Goal: Task Accomplishment & Management: Manage account settings

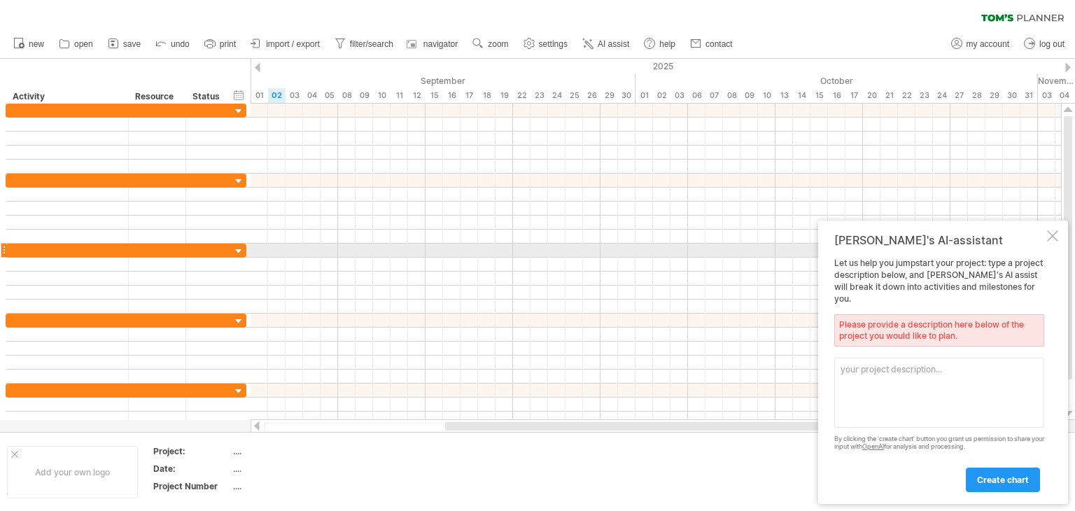
click at [1047, 241] on div at bounding box center [1052, 235] width 11 height 11
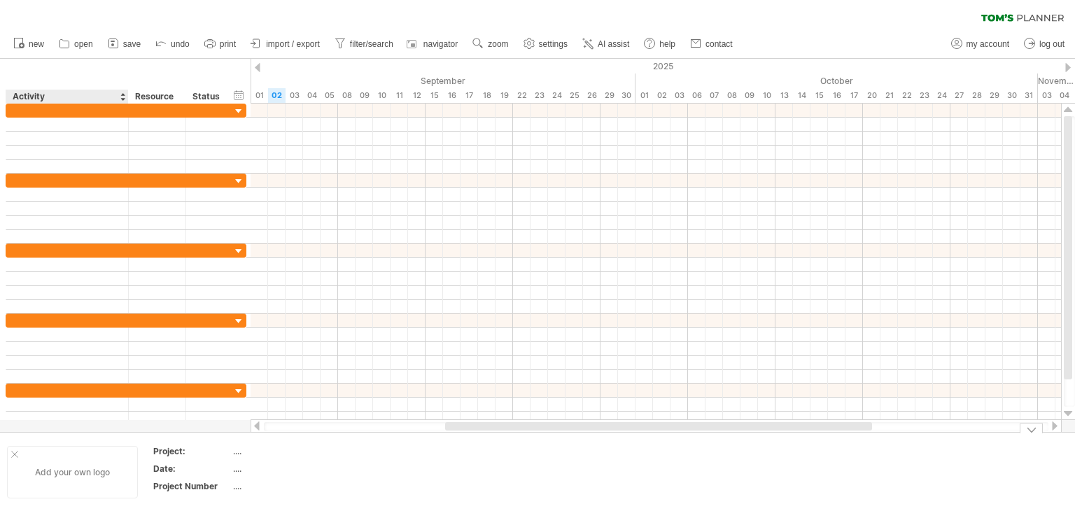
click at [81, 467] on div "Add your own logo" at bounding box center [72, 472] width 131 height 52
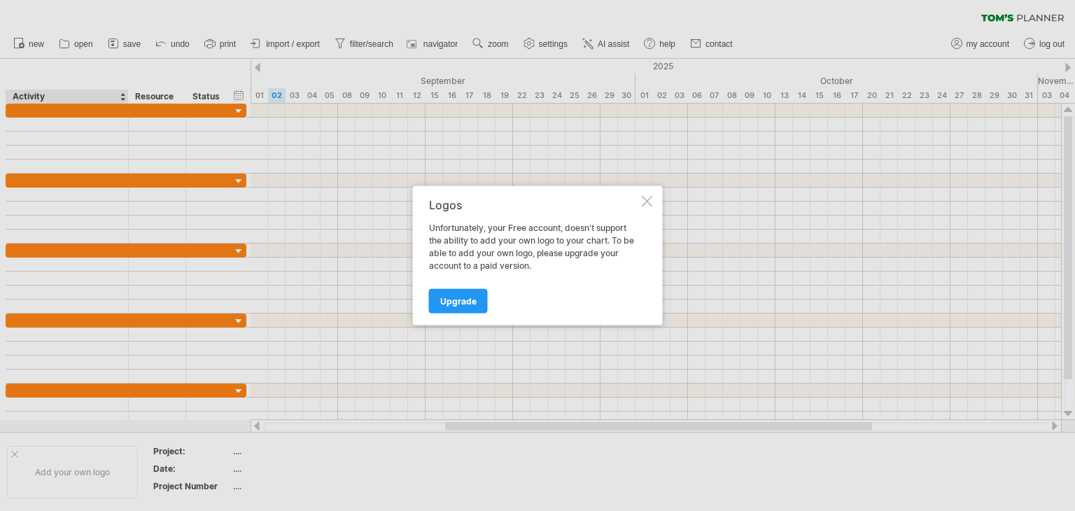
click at [472, 286] on div "Upgrade" at bounding box center [534, 295] width 210 height 36
click at [472, 294] on link "Upgrade" at bounding box center [458, 301] width 59 height 24
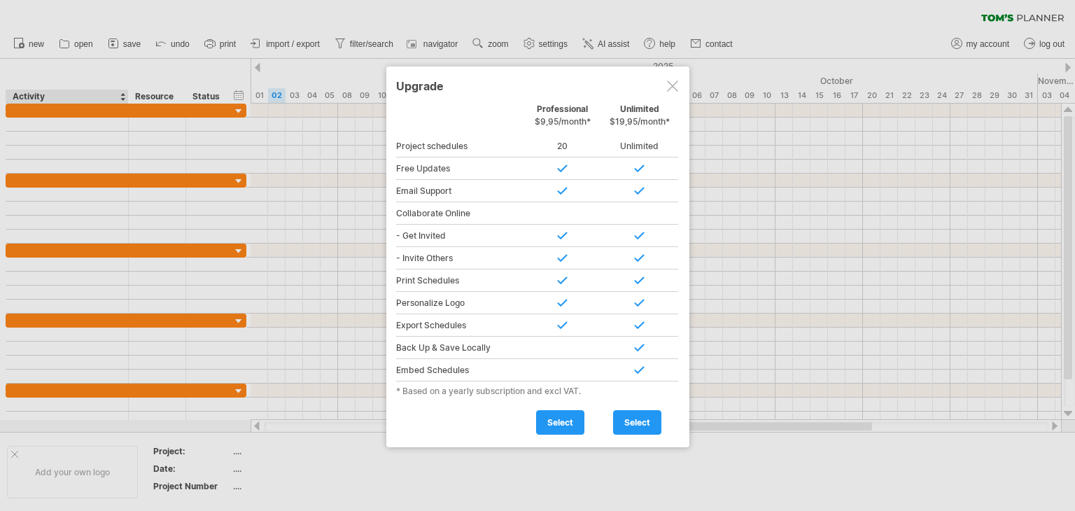
click at [673, 85] on div at bounding box center [672, 85] width 11 height 11
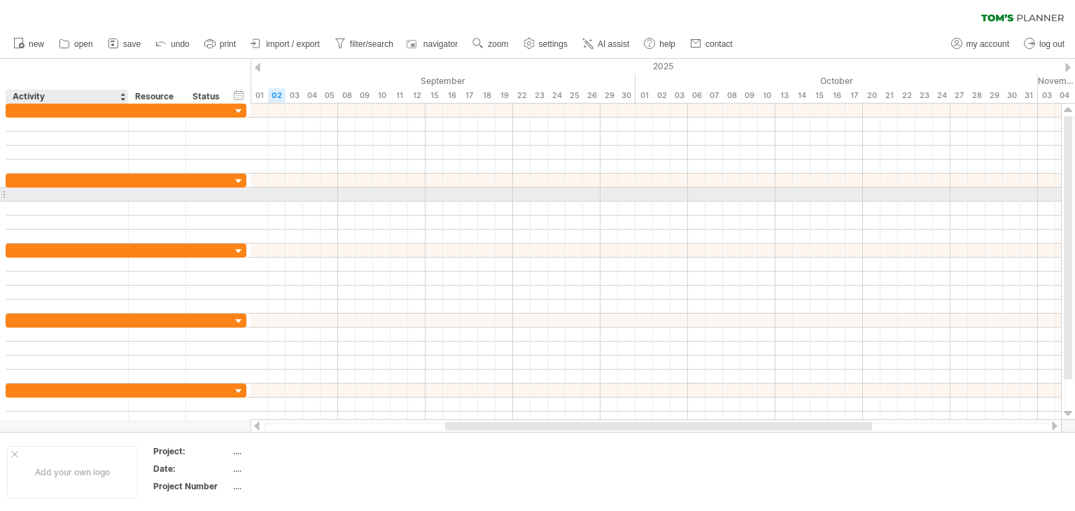
click at [10, 194] on div at bounding box center [67, 193] width 122 height 13
click at [28, 194] on div at bounding box center [67, 193] width 108 height 13
click at [28, 194] on input "text" at bounding box center [67, 193] width 108 height 13
click at [17, 195] on div at bounding box center [67, 193] width 108 height 13
paste input "**********"
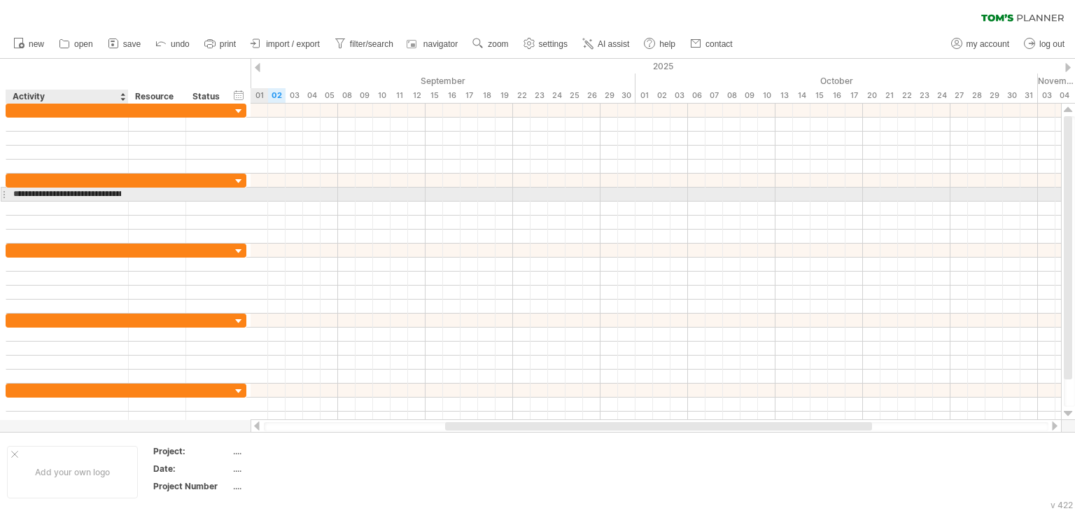
scroll to position [0, 367]
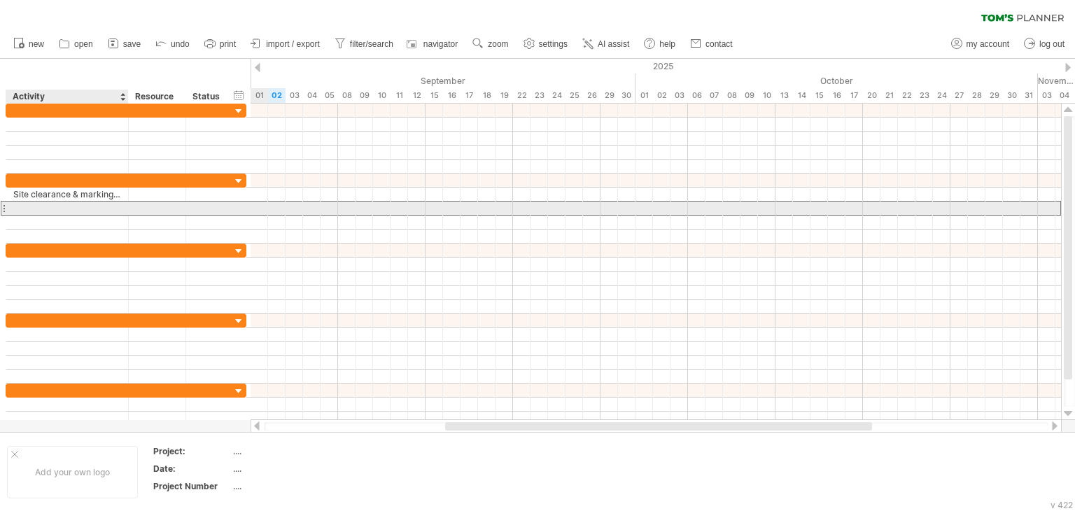
click at [76, 206] on div at bounding box center [67, 207] width 108 height 13
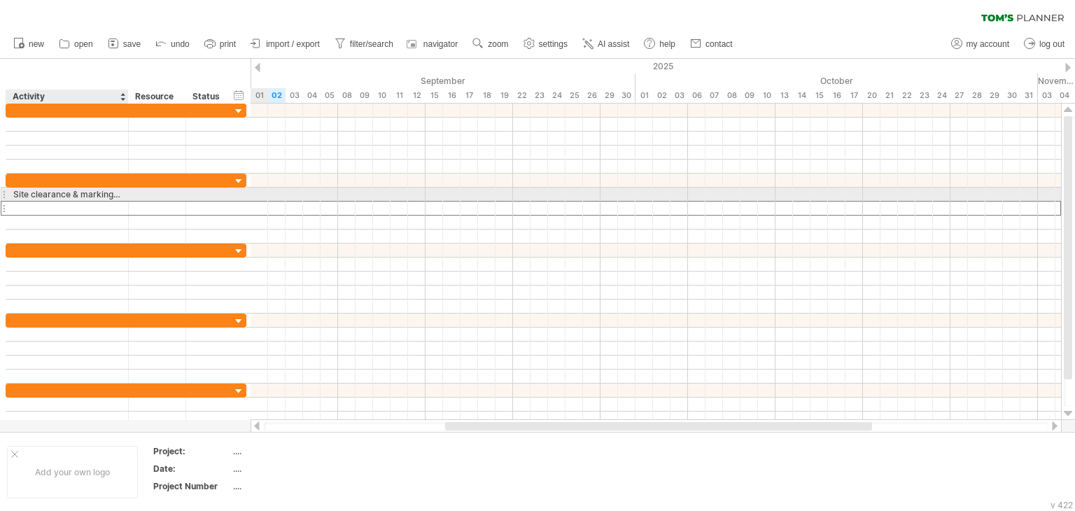
click at [78, 188] on div "Site clearance & marking of center line Trench excavation for Sever/power/OFC/e…" at bounding box center [67, 193] width 108 height 13
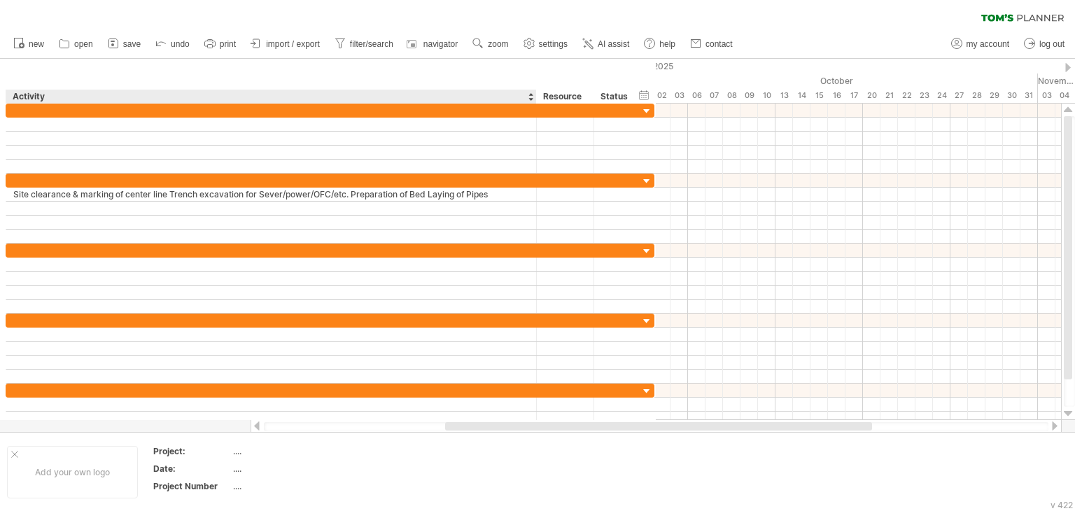
drag, startPoint x: 125, startPoint y: 99, endPoint x: 528, endPoint y: 89, distance: 403.1
click at [533, 90] on div at bounding box center [535, 97] width 5 height 14
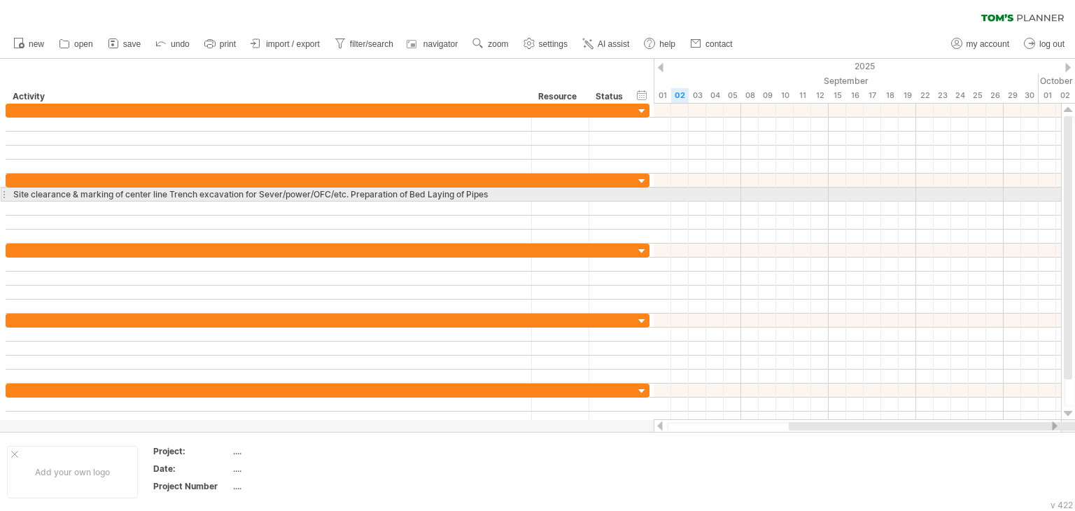
click at [506, 191] on div "Site clearance & marking of center line Trench excavation for Sever/power/OFC/e…" at bounding box center [268, 193] width 511 height 13
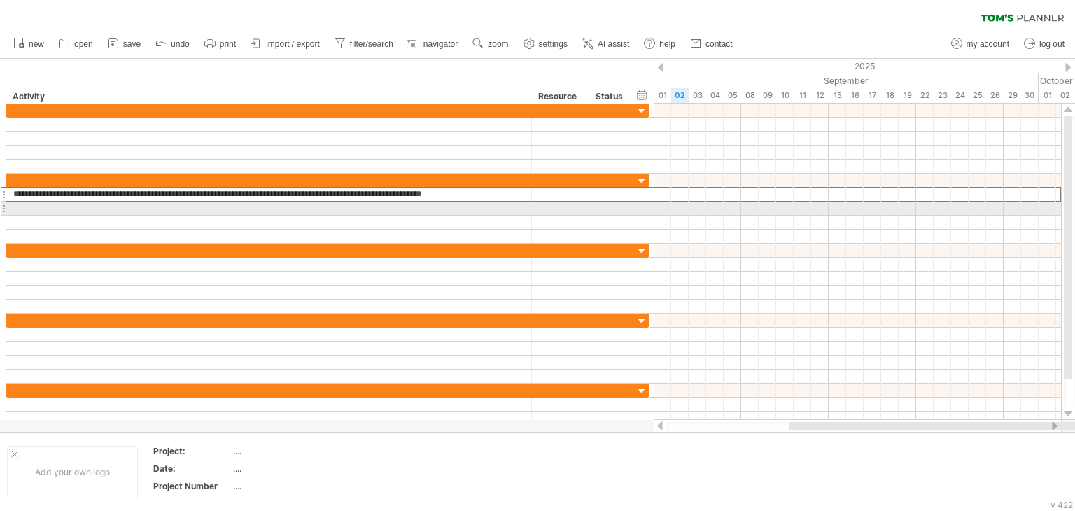
drag, startPoint x: 502, startPoint y: 192, endPoint x: 171, endPoint y: 204, distance: 331.1
click at [171, 204] on div "**********" at bounding box center [328, 208] width 644 height 70
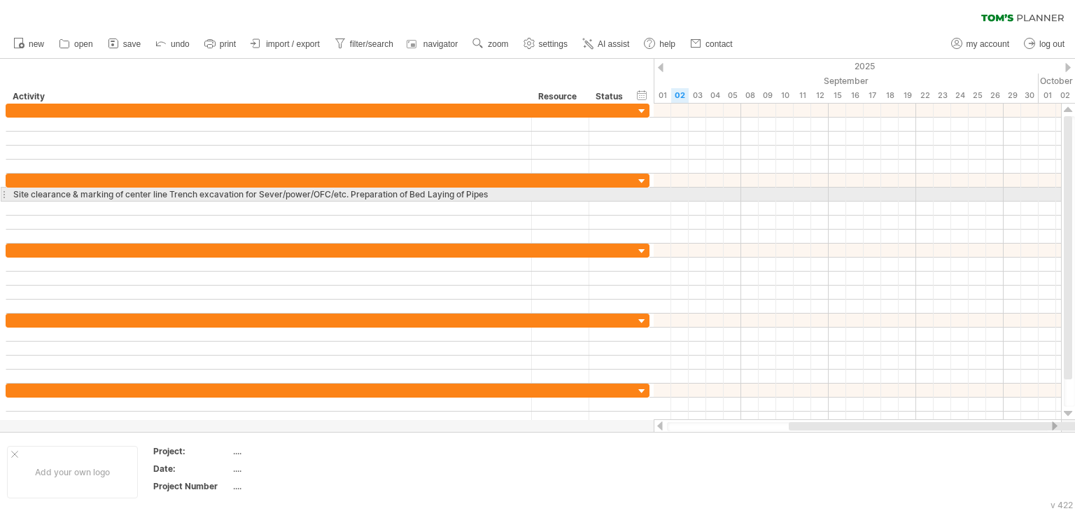
click at [171, 195] on div "Site clearance & marking of center line Trench excavation for Sever/power/OFC/e…" at bounding box center [268, 193] width 511 height 13
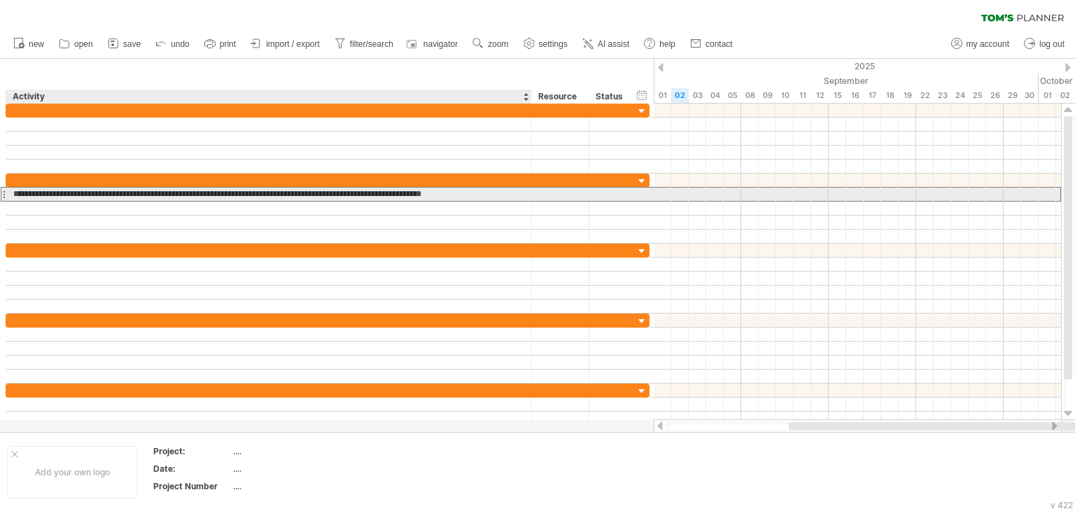
click at [510, 190] on input "**********" at bounding box center [268, 193] width 511 height 13
type input "**********"
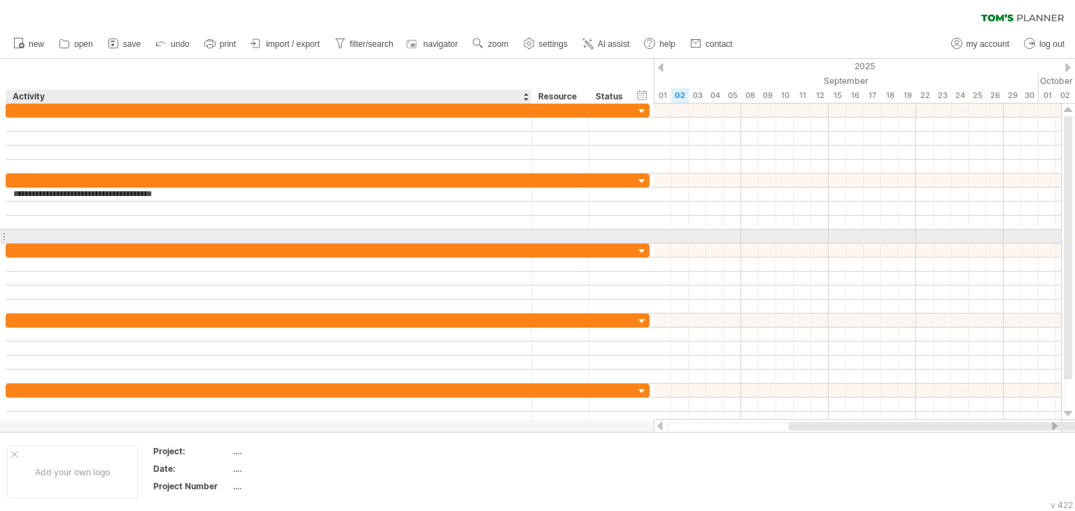
click at [433, 231] on div at bounding box center [268, 235] width 511 height 13
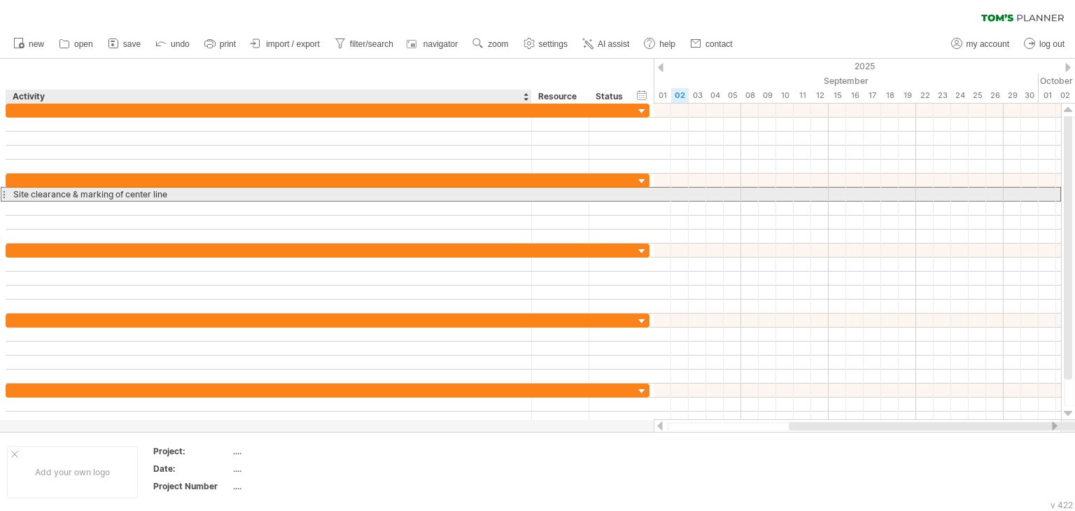
click at [42, 197] on div "Site clearance & marking of center line" at bounding box center [268, 193] width 511 height 13
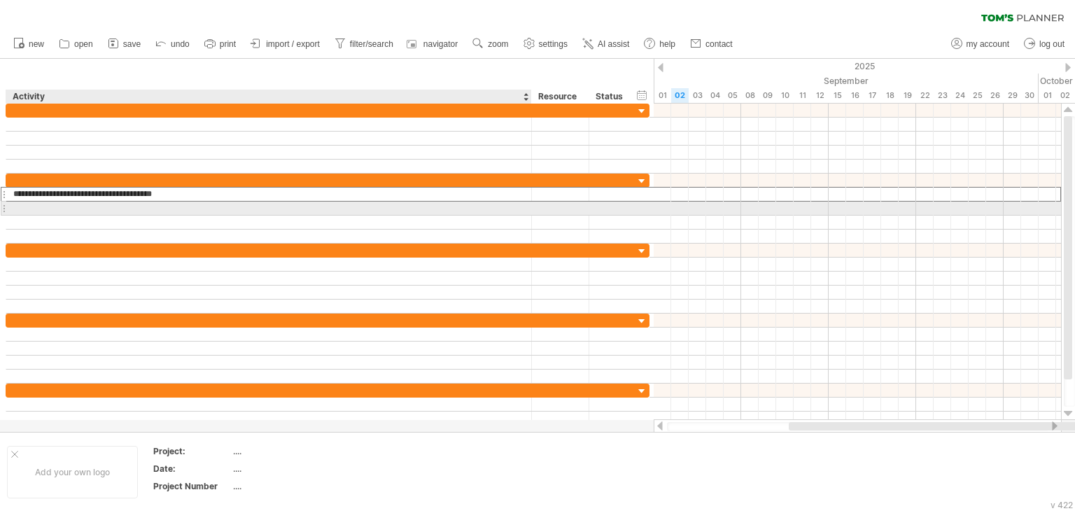
click at [35, 204] on div at bounding box center [268, 207] width 511 height 13
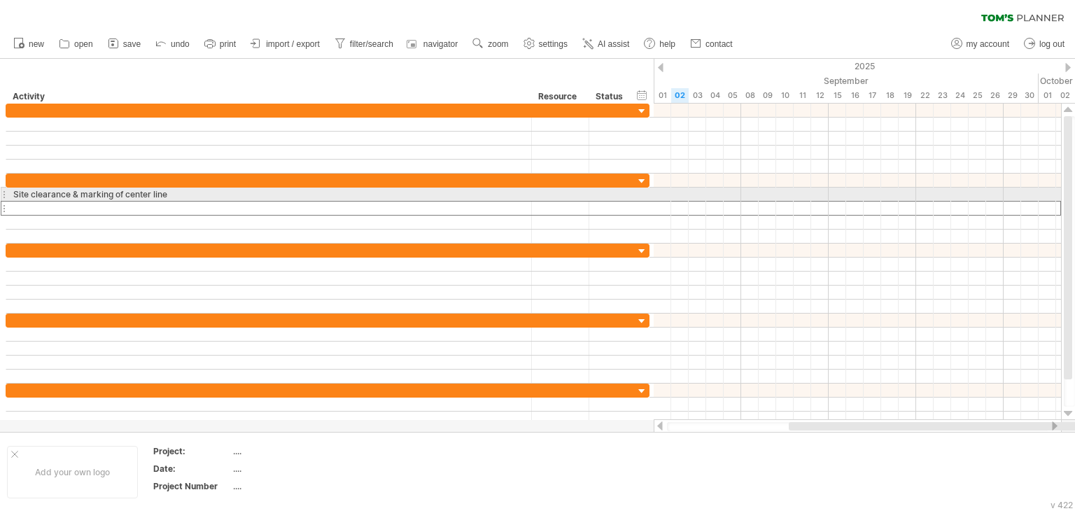
click at [8, 194] on div "**********" at bounding box center [268, 193] width 525 height 13
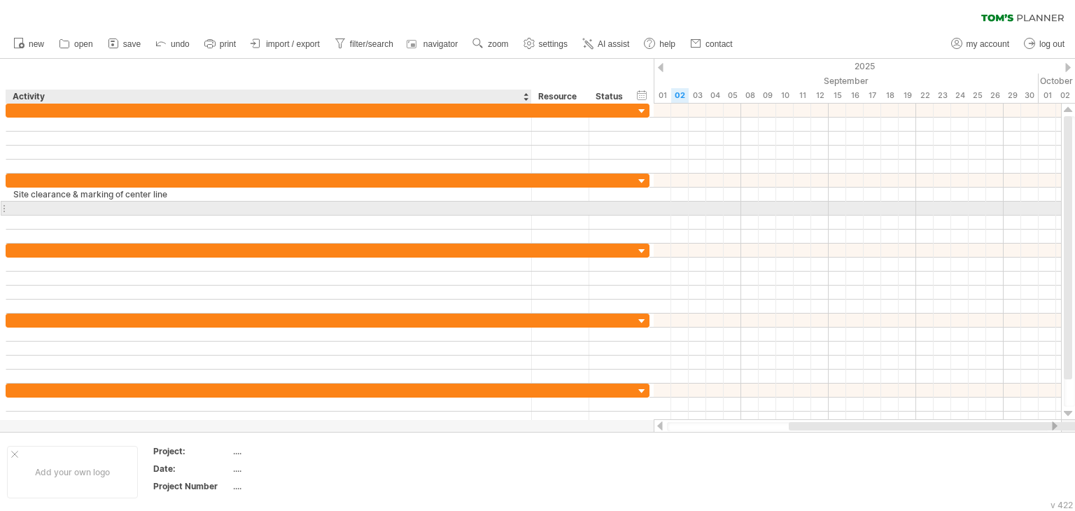
click at [17, 204] on div at bounding box center [268, 207] width 511 height 13
click at [31, 205] on div at bounding box center [268, 207] width 511 height 13
click at [31, 205] on input "text" at bounding box center [268, 207] width 511 height 13
paste input "**********"
type input "**********"
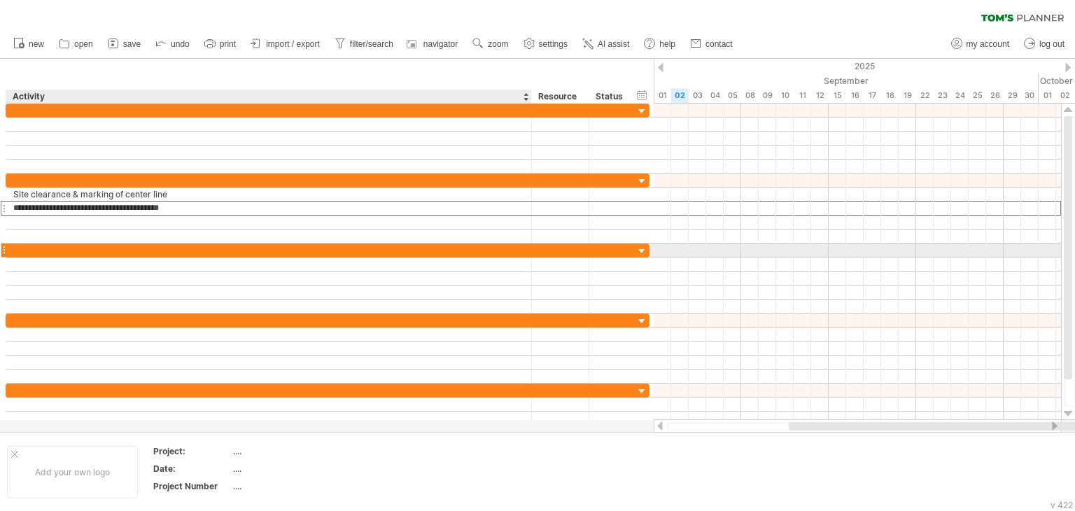
click at [80, 244] on div at bounding box center [268, 249] width 511 height 13
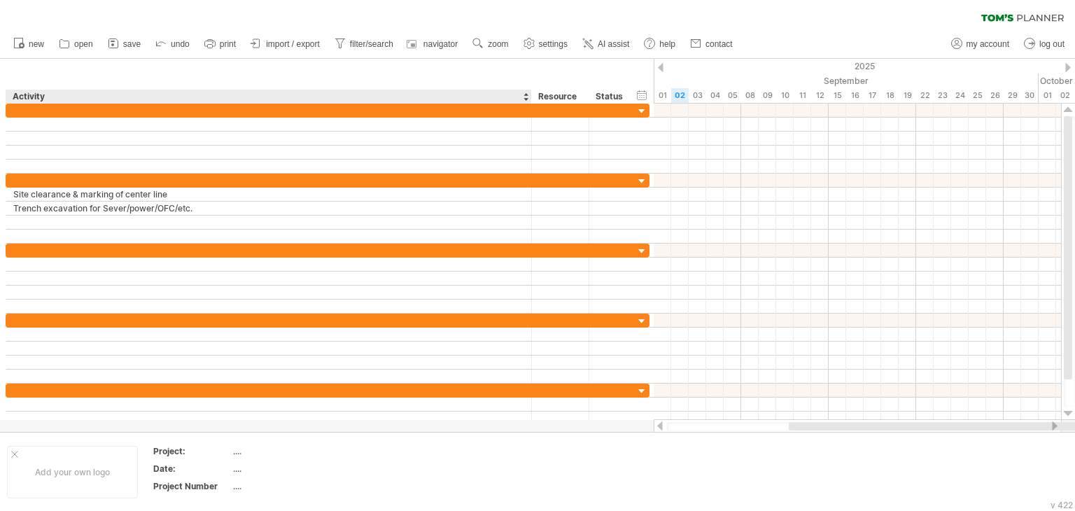
click at [531, 96] on div "******** Resource" at bounding box center [559, 97] width 57 height 14
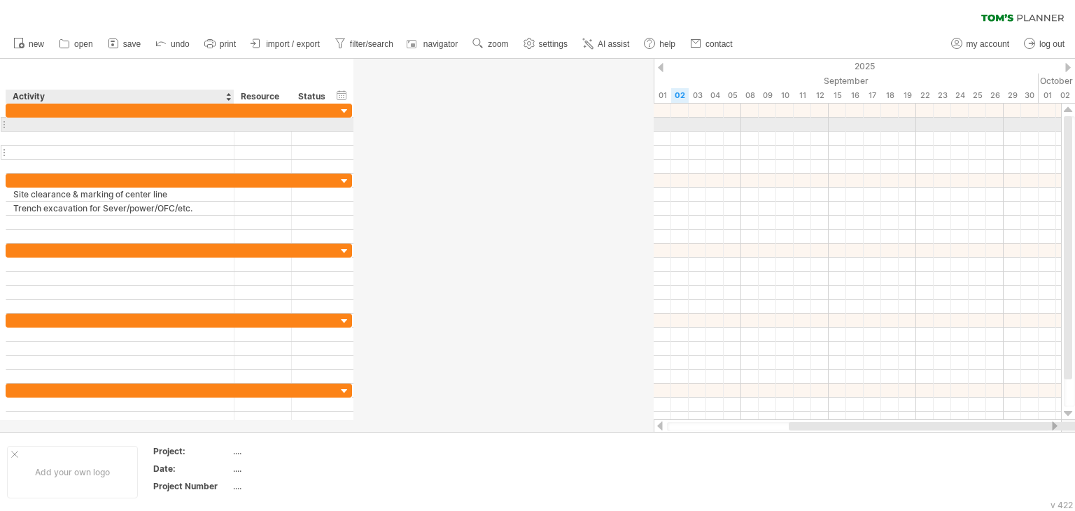
drag, startPoint x: 529, startPoint y: 121, endPoint x: 232, endPoint y: 146, distance: 298.3
click at [232, 146] on div at bounding box center [179, 139] width 346 height 70
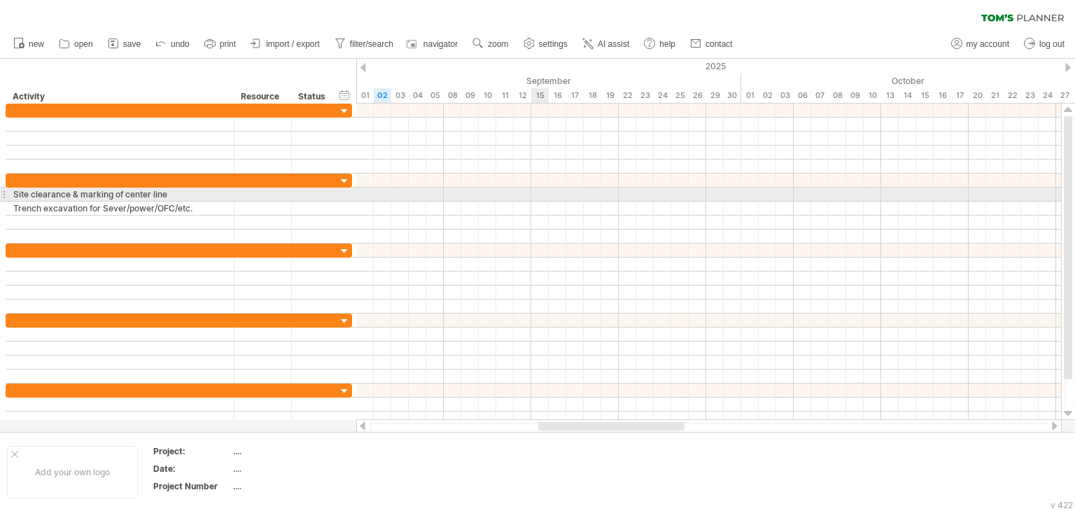
click at [532, 192] on div at bounding box center [708, 194] width 704 height 14
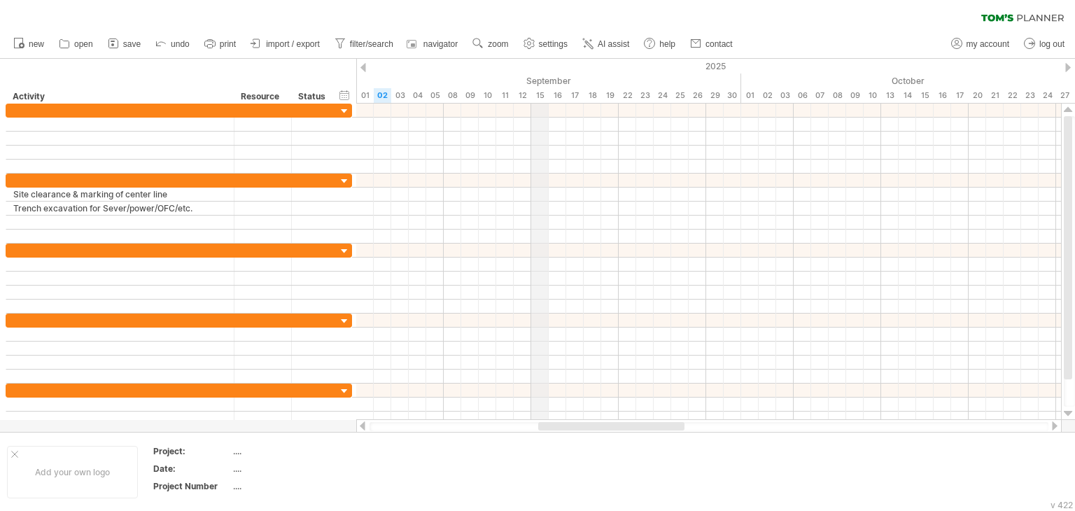
click at [545, 70] on div "2025" at bounding box center [583, 66] width 2623 height 15
click at [540, 91] on div "15" at bounding box center [539, 95] width 17 height 15
click at [542, 99] on div "15" at bounding box center [539, 95] width 17 height 15
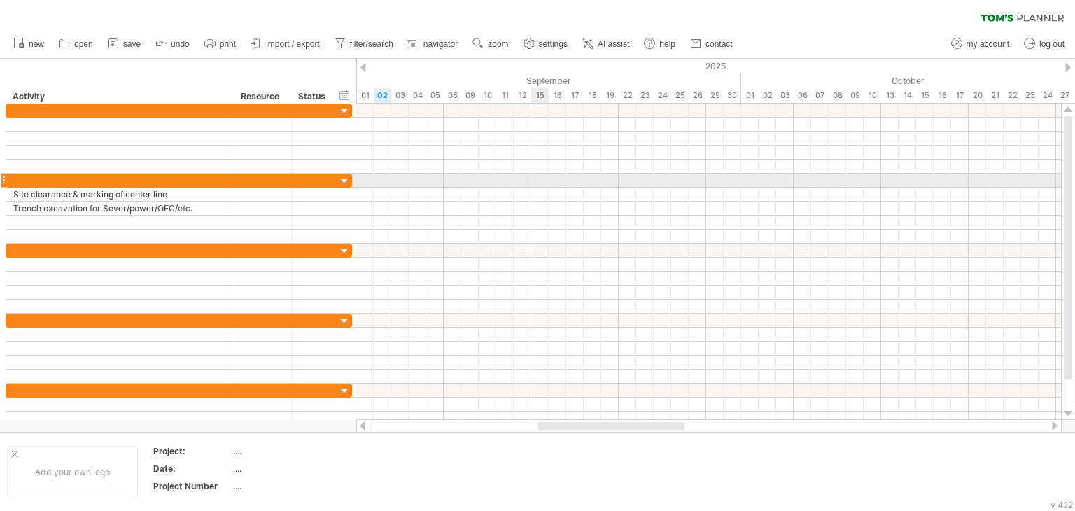
click at [538, 182] on div at bounding box center [708, 180] width 704 height 14
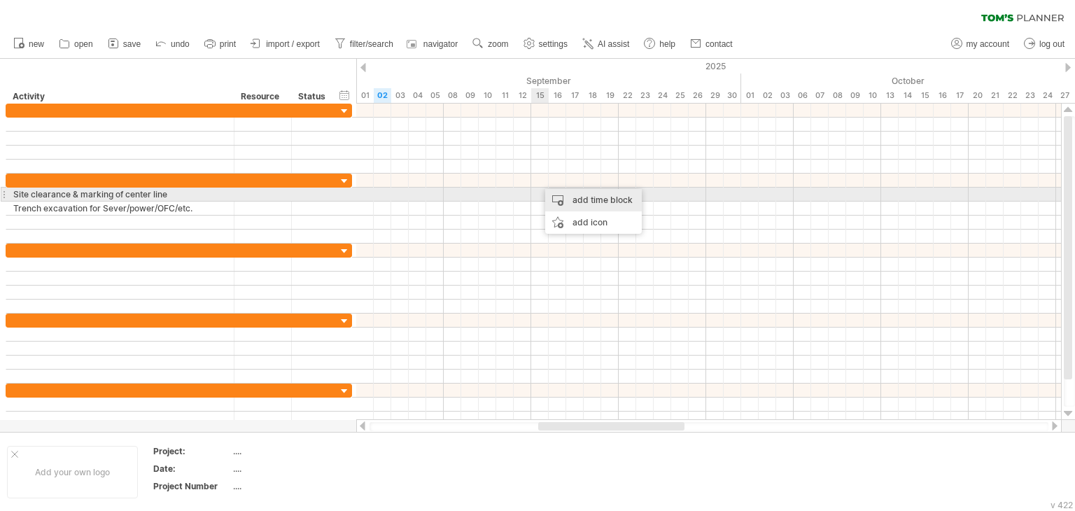
click at [583, 201] on div "add time block" at bounding box center [593, 200] width 97 height 22
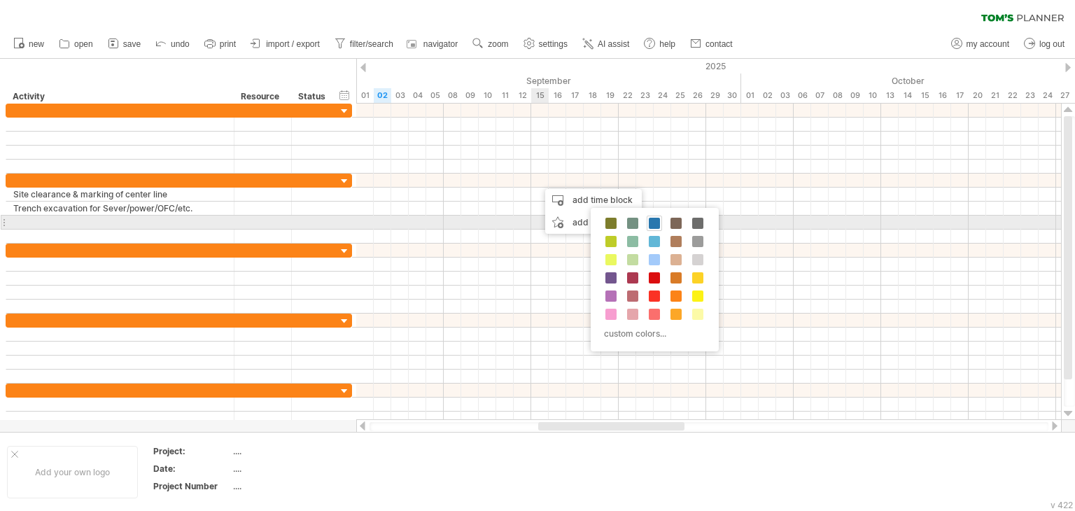
click at [651, 225] on span at bounding box center [653, 223] width 11 height 11
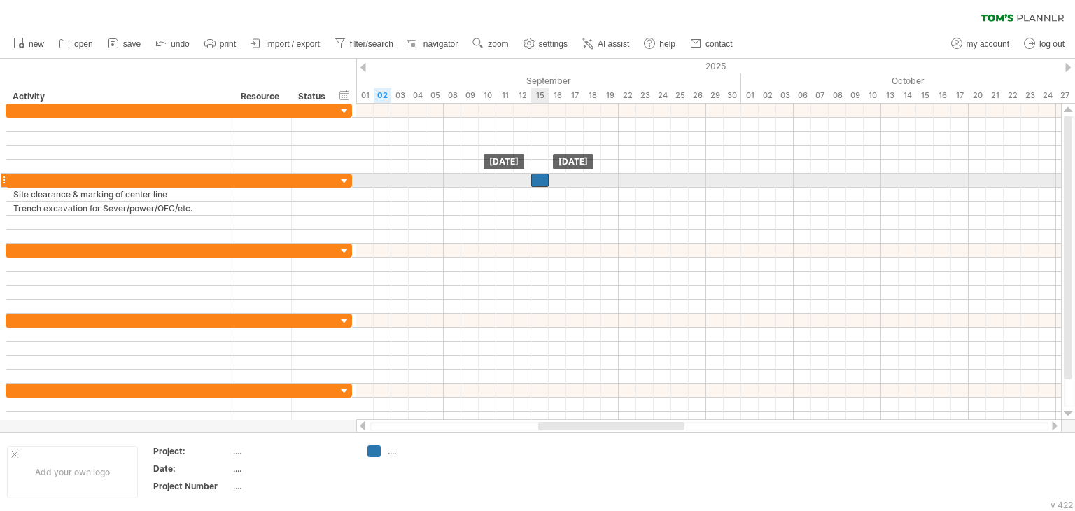
drag, startPoint x: 549, startPoint y: 178, endPoint x: 541, endPoint y: 180, distance: 8.5
click at [541, 180] on div at bounding box center [539, 179] width 17 height 13
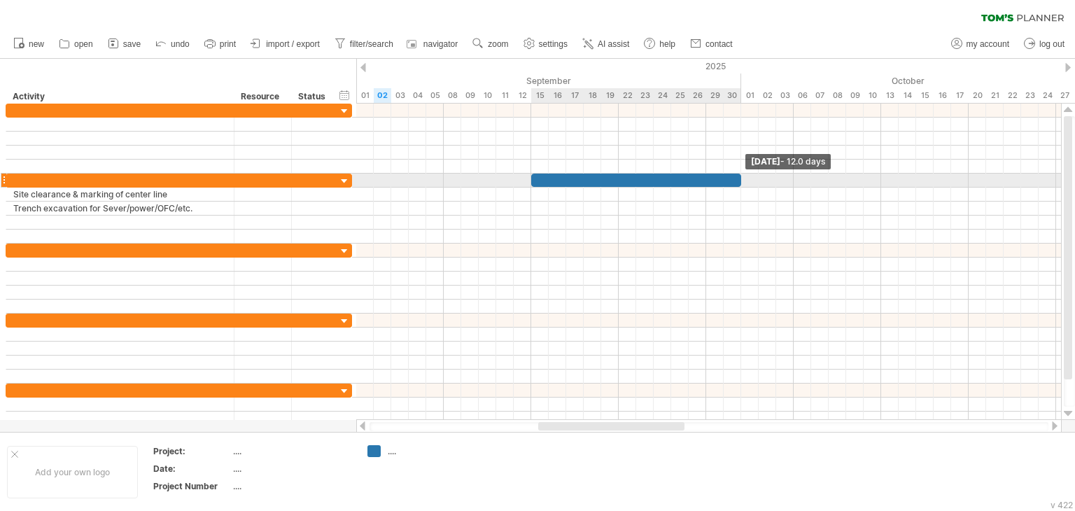
drag, startPoint x: 548, startPoint y: 180, endPoint x: 744, endPoint y: 178, distance: 195.9
click at [744, 178] on div "[DATE] - 12.0 days [DATE]" at bounding box center [708, 262] width 704 height 316
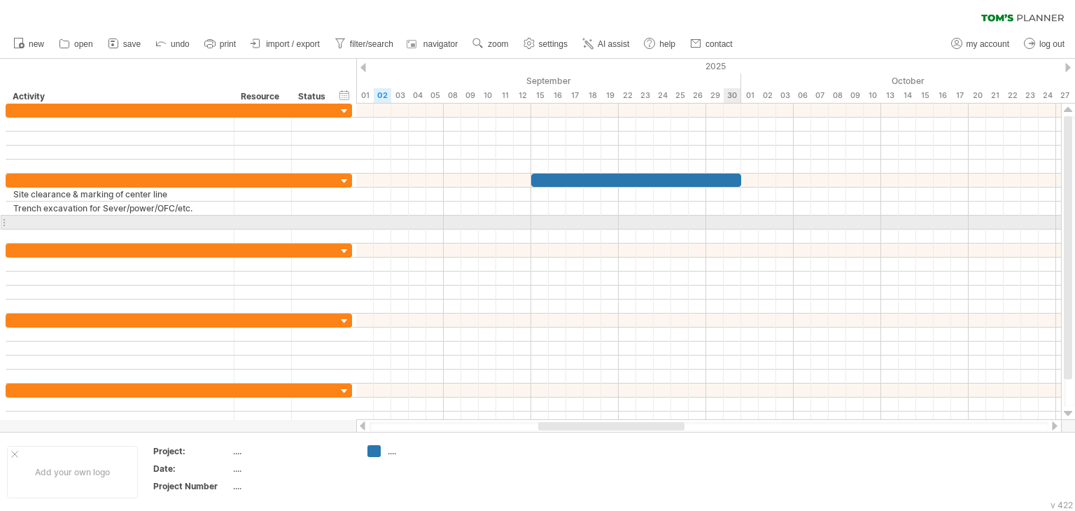
click at [736, 222] on div at bounding box center [708, 222] width 704 height 14
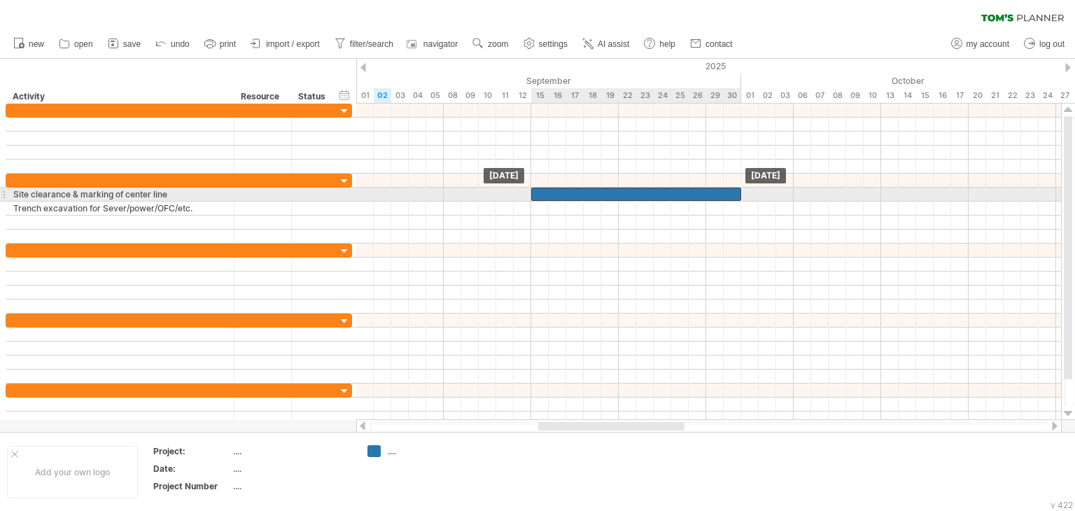
drag, startPoint x: 591, startPoint y: 180, endPoint x: 591, endPoint y: 192, distance: 11.9
click at [583, 199] on div "[DATE] [DATE]" at bounding box center [708, 262] width 704 height 316
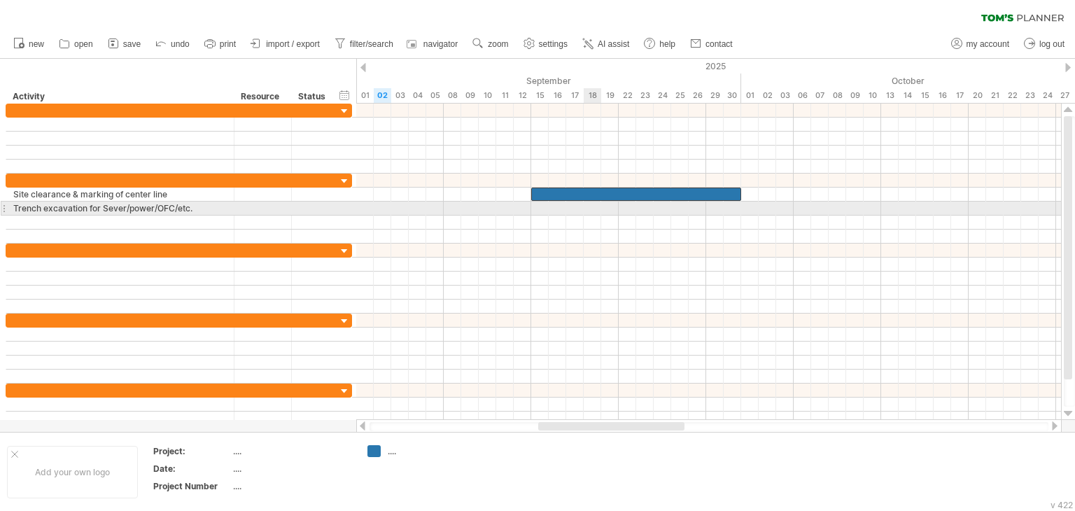
click at [583, 207] on div at bounding box center [708, 208] width 704 height 14
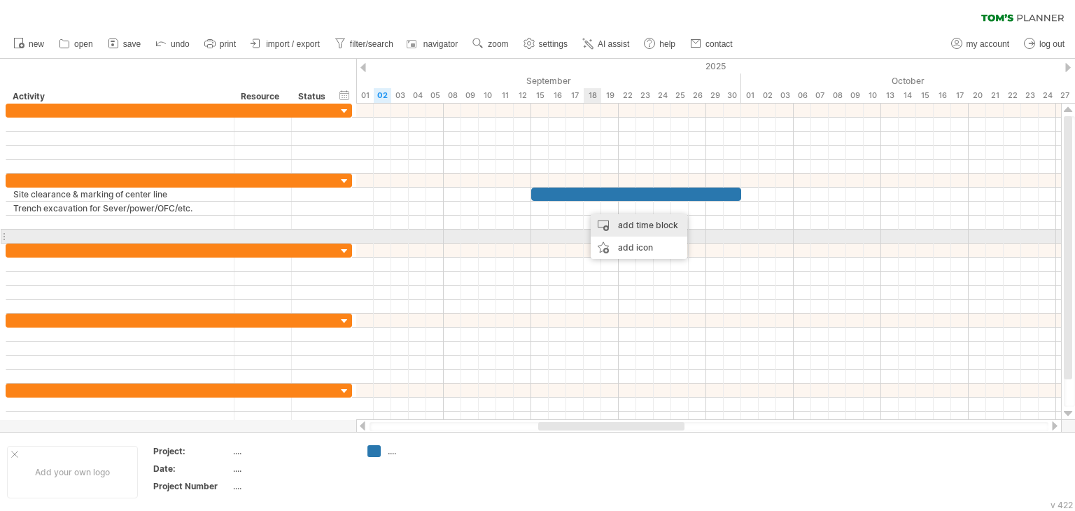
click at [622, 232] on div "add time block" at bounding box center [638, 225] width 97 height 22
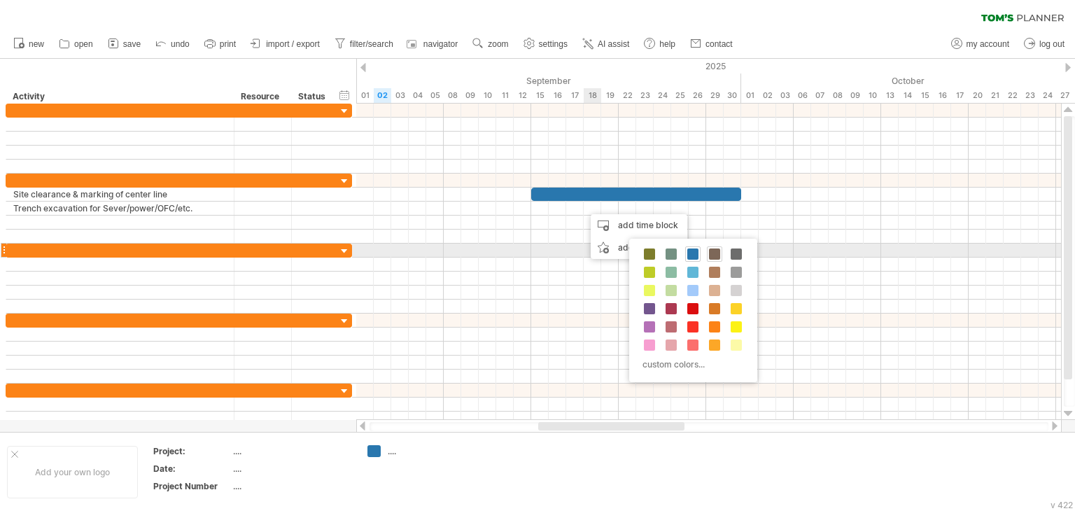
click at [715, 255] on span at bounding box center [714, 253] width 11 height 11
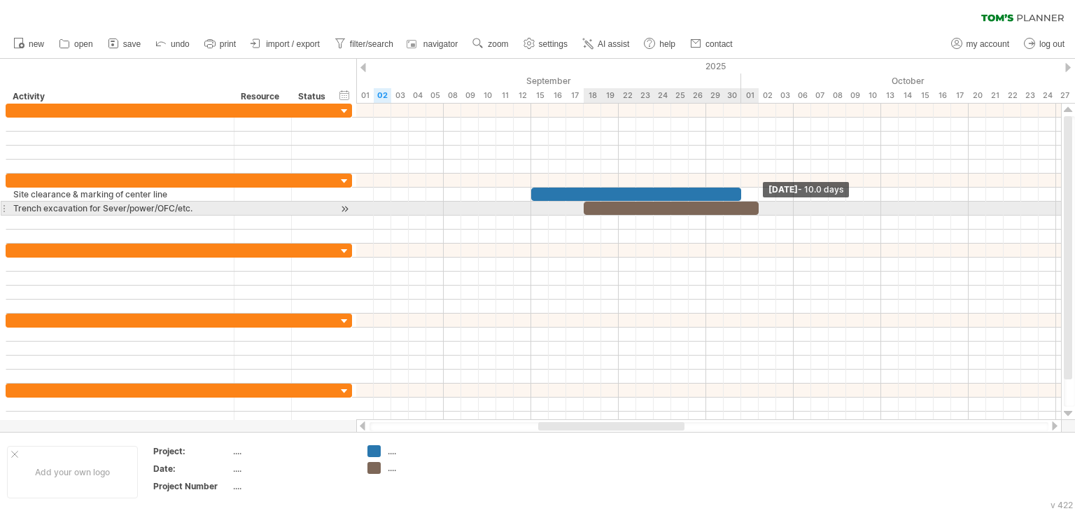
drag, startPoint x: 597, startPoint y: 210, endPoint x: 683, endPoint y: 208, distance: 86.1
click at [756, 210] on span at bounding box center [759, 207] width 6 height 13
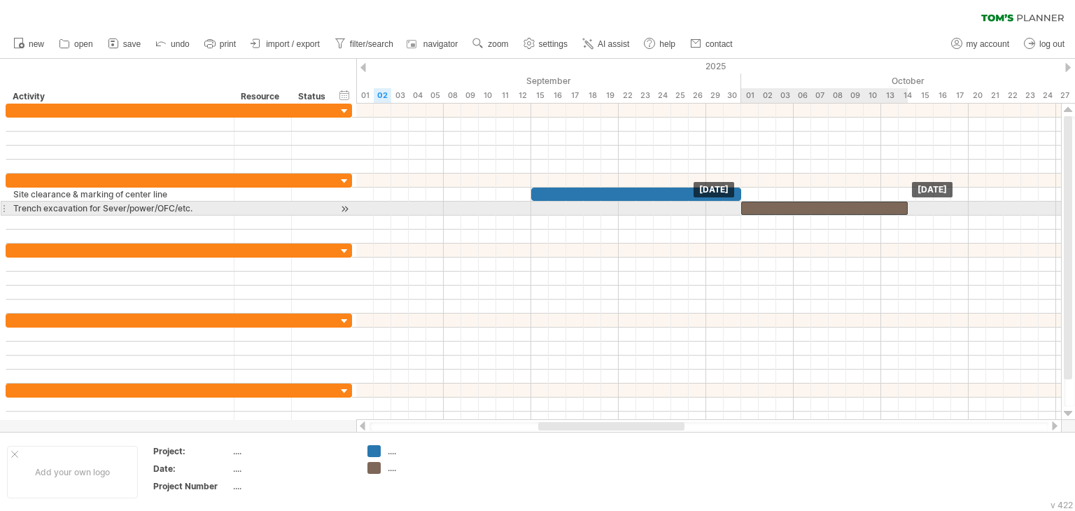
drag, startPoint x: 649, startPoint y: 211, endPoint x: 807, endPoint y: 206, distance: 158.2
click at [807, 206] on div at bounding box center [824, 207] width 166 height 13
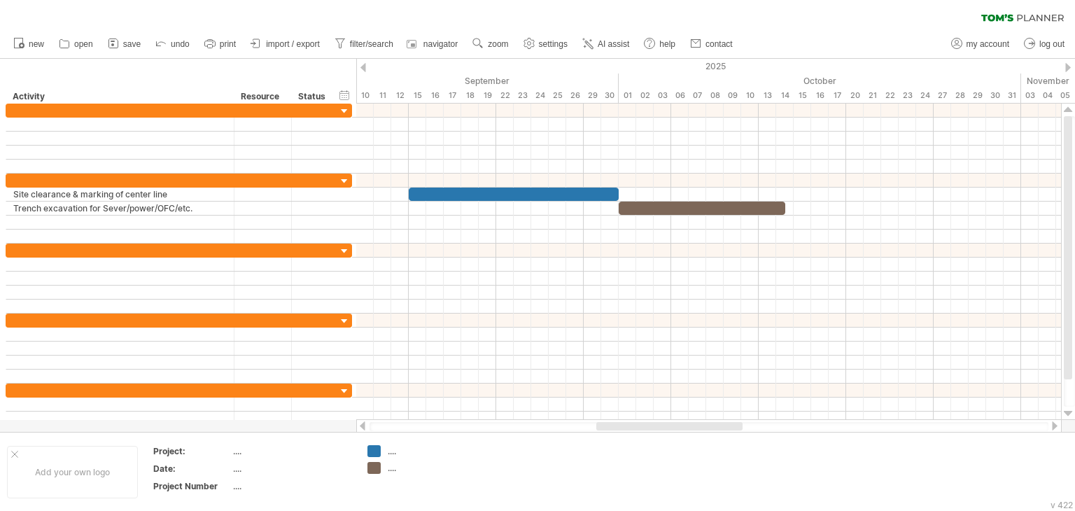
drag, startPoint x: 667, startPoint y: 429, endPoint x: 725, endPoint y: 429, distance: 58.1
click at [725, 429] on div at bounding box center [669, 426] width 146 height 8
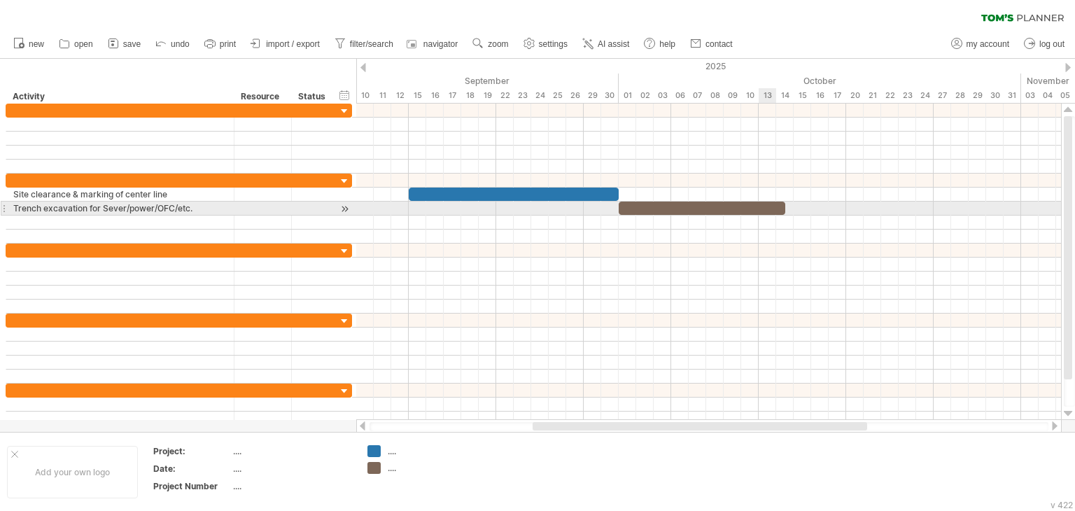
click at [770, 206] on div at bounding box center [701, 207] width 166 height 13
drag, startPoint x: 783, startPoint y: 208, endPoint x: 851, endPoint y: 201, distance: 68.8
click at [852, 201] on span at bounding box center [855, 207] width 6 height 13
click at [846, 208] on div at bounding box center [736, 207] width 236 height 13
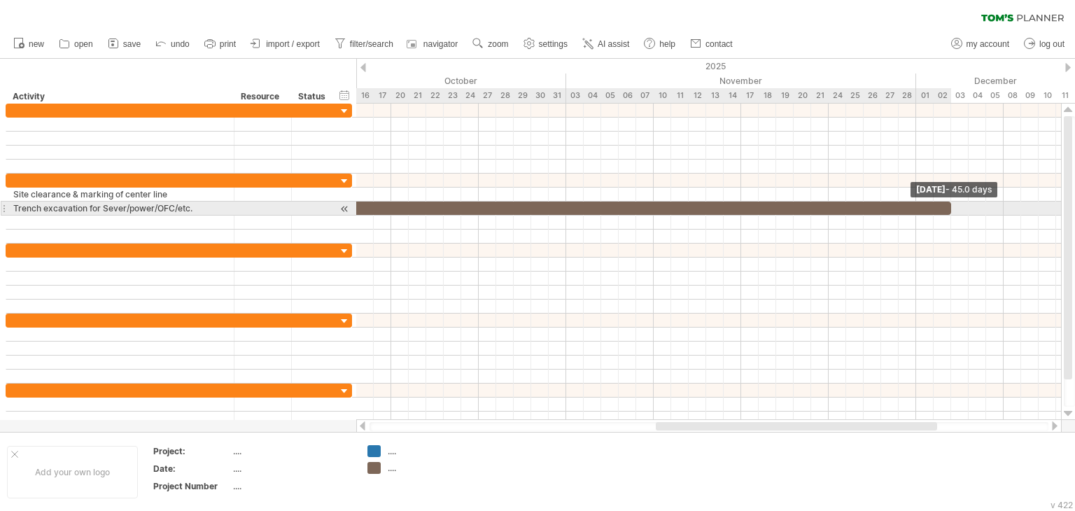
drag, startPoint x: 853, startPoint y: 205, endPoint x: 948, endPoint y: 205, distance: 94.4
click at [948, 205] on span at bounding box center [951, 207] width 6 height 13
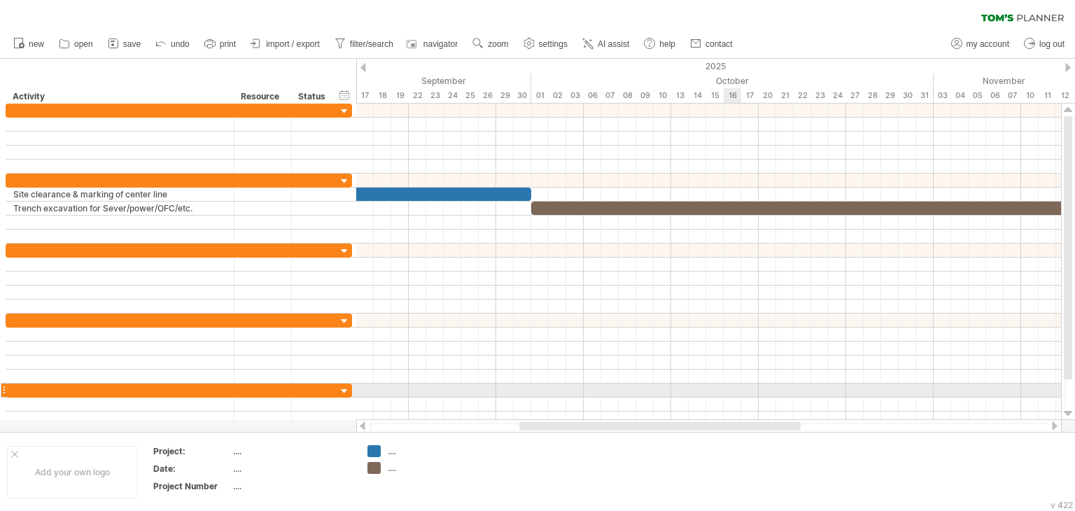
drag, startPoint x: 869, startPoint y: 425, endPoint x: 732, endPoint y: 390, distance: 140.8
click at [732, 390] on div "Trying to reach [DOMAIN_NAME] Connected again... 0% clear filter new" at bounding box center [537, 255] width 1075 height 511
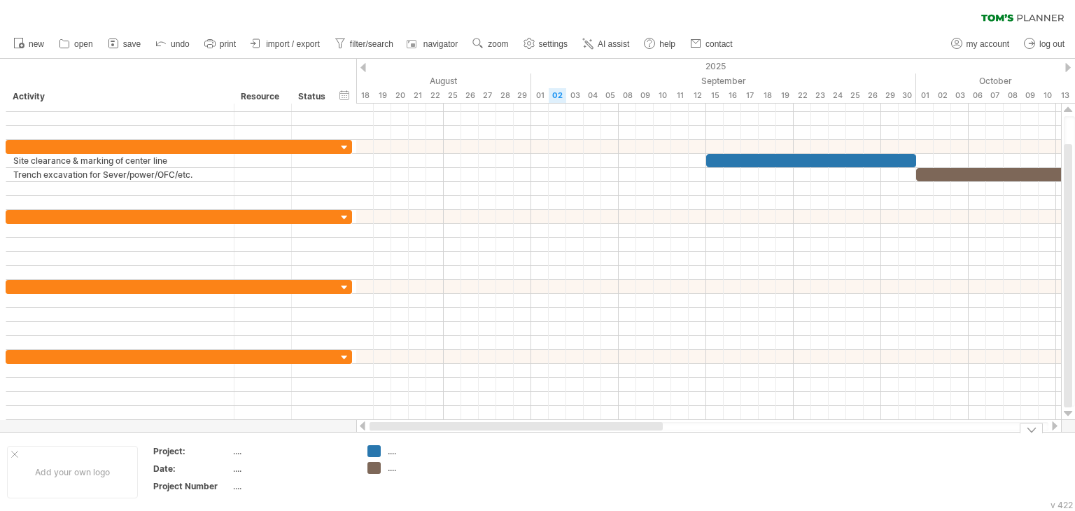
drag, startPoint x: 645, startPoint y: 429, endPoint x: 442, endPoint y: 435, distance: 203.0
click at [442, 435] on div "Trying to reach [DOMAIN_NAME] Connected again... 0% clear filter new" at bounding box center [537, 255] width 1075 height 511
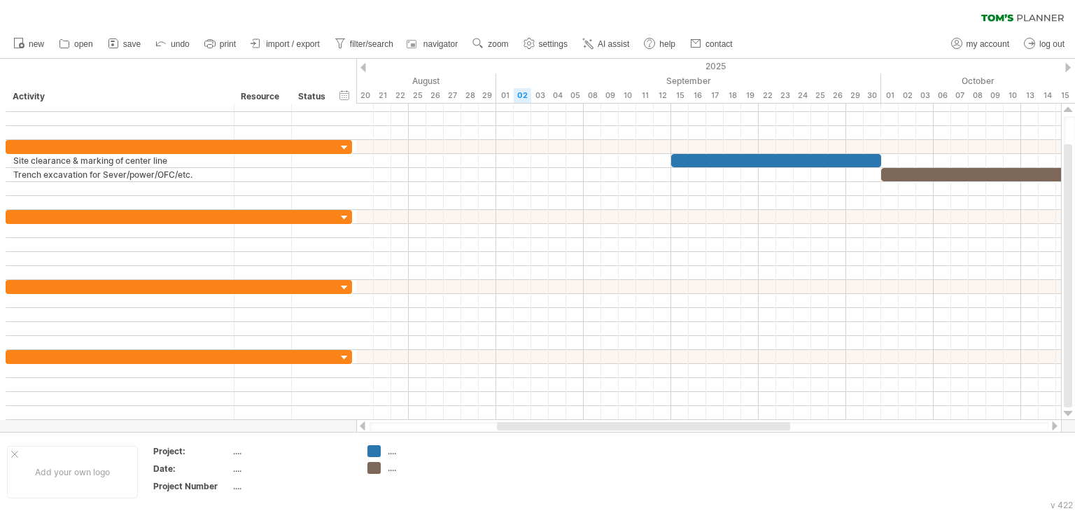
drag, startPoint x: 559, startPoint y: 426, endPoint x: 460, endPoint y: 442, distance: 99.9
click at [567, 427] on div at bounding box center [643, 426] width 293 height 8
click at [377, 469] on div "Trying to reach [DOMAIN_NAME] Connected again... 0% clear filter new" at bounding box center [537, 255] width 1075 height 511
click at [376, 451] on div "Trying to reach [DOMAIN_NAME] Connected again... 0% clear filter new" at bounding box center [537, 255] width 1075 height 511
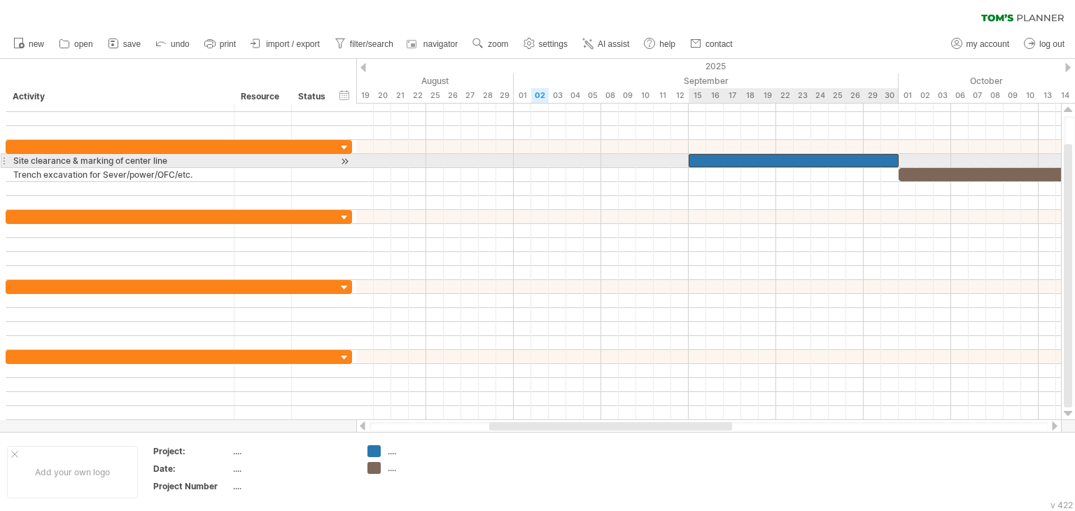
click at [860, 161] on div at bounding box center [793, 160] width 210 height 13
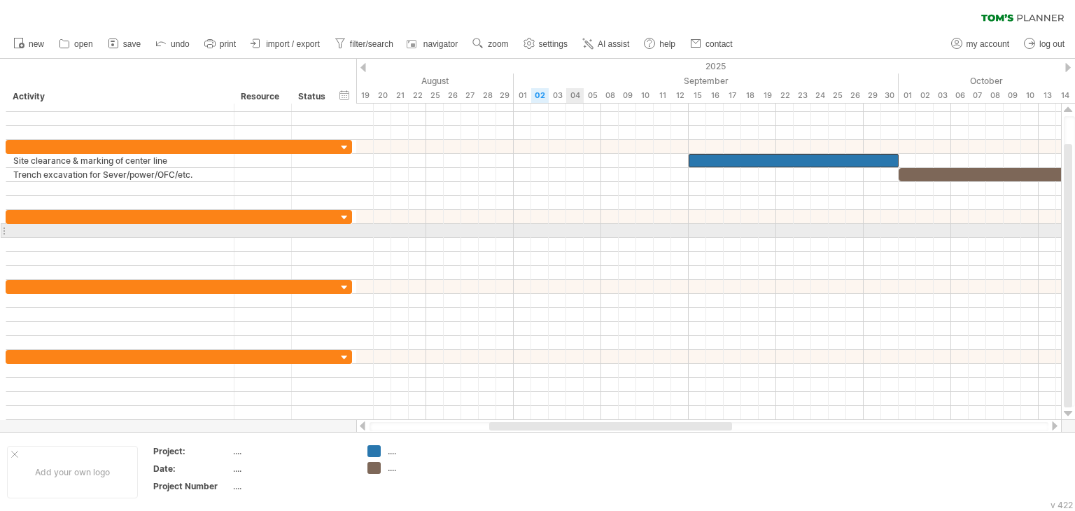
click at [570, 229] on div at bounding box center [708, 231] width 704 height 14
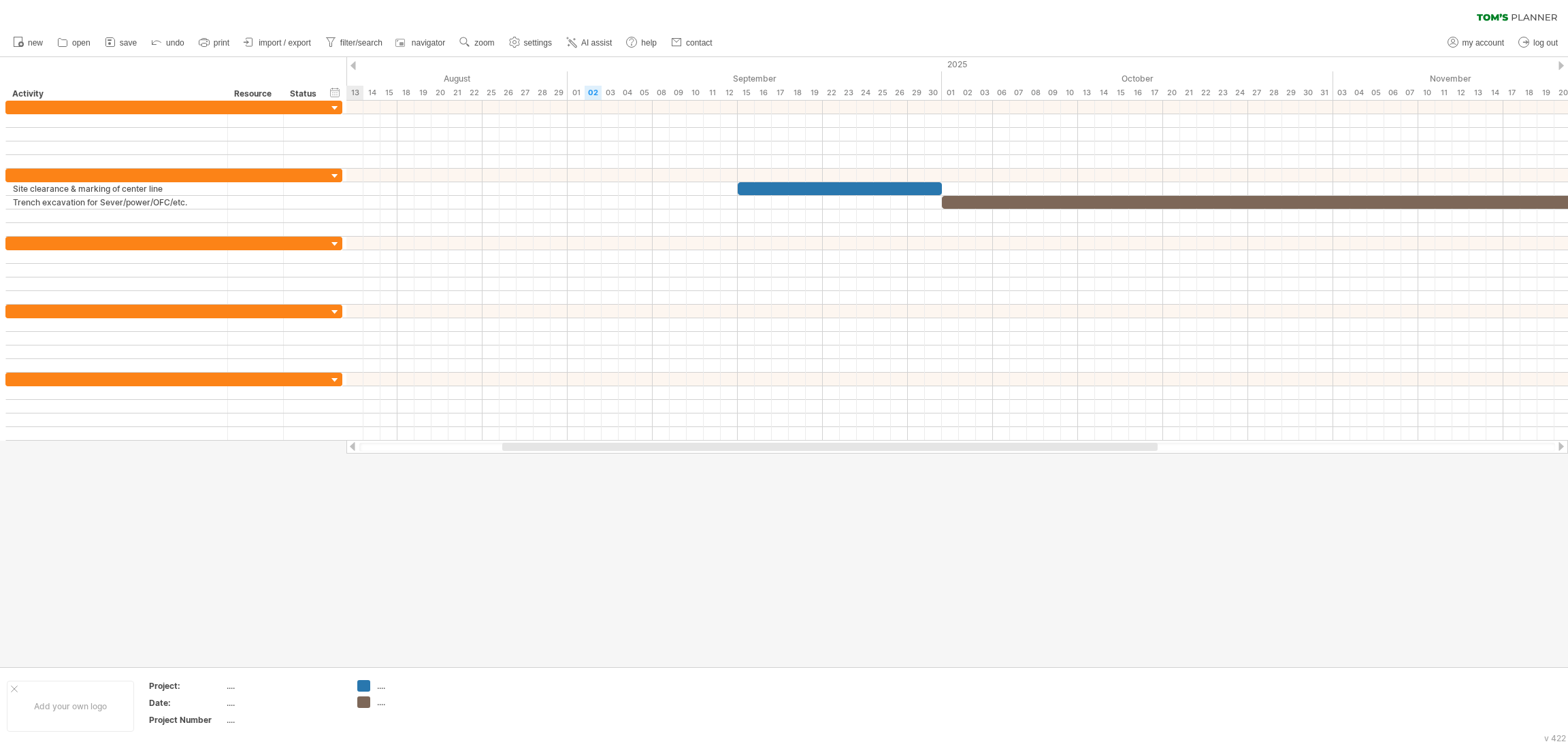
drag, startPoint x: 608, startPoint y: 449, endPoint x: 530, endPoint y: 449, distance: 78.0
click at [532, 454] on div "Trying to reach [DOMAIN_NAME] Connected again... 0% clear filter new" at bounding box center [784, 372] width 1568 height 744
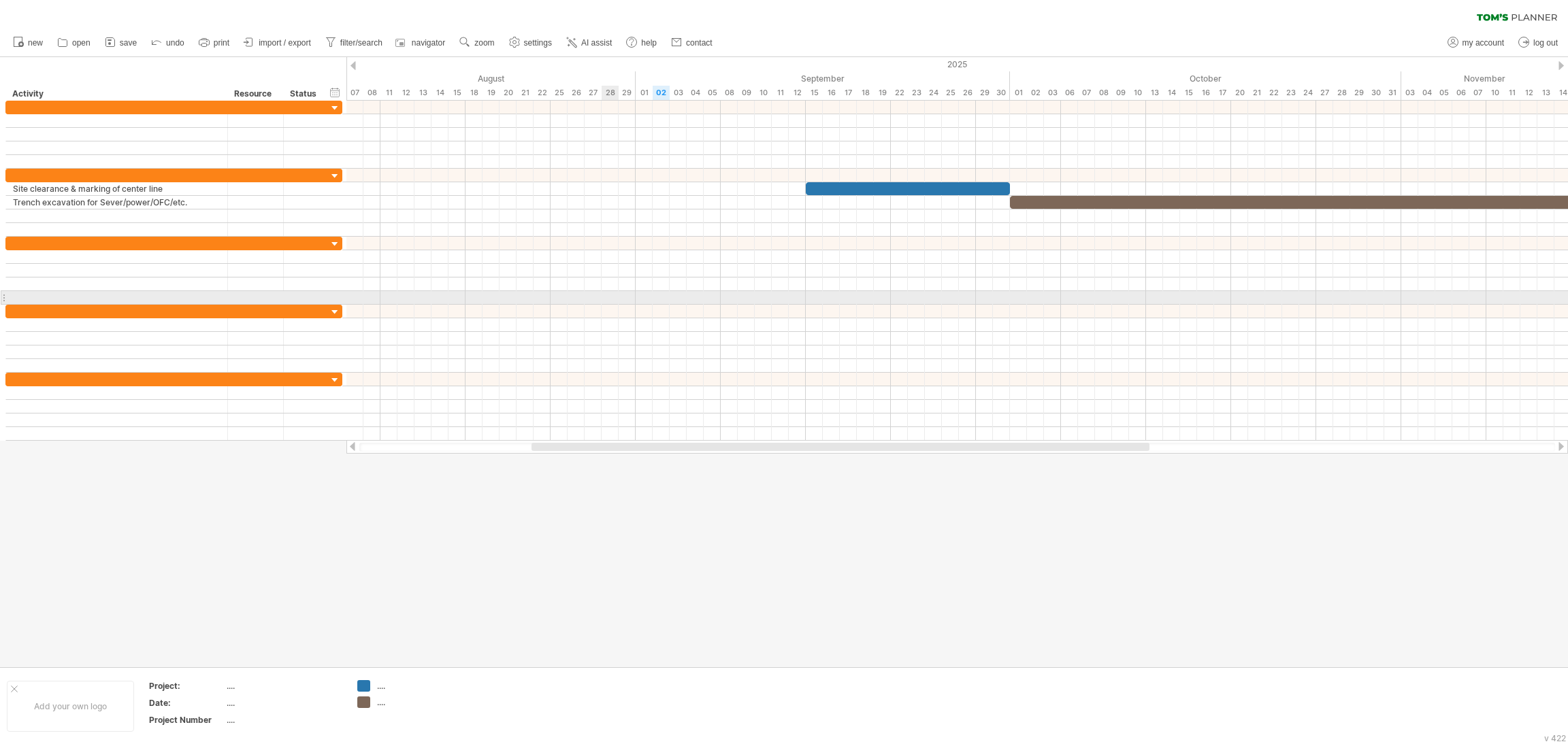
click at [616, 296] on div at bounding box center [957, 298] width 1222 height 14
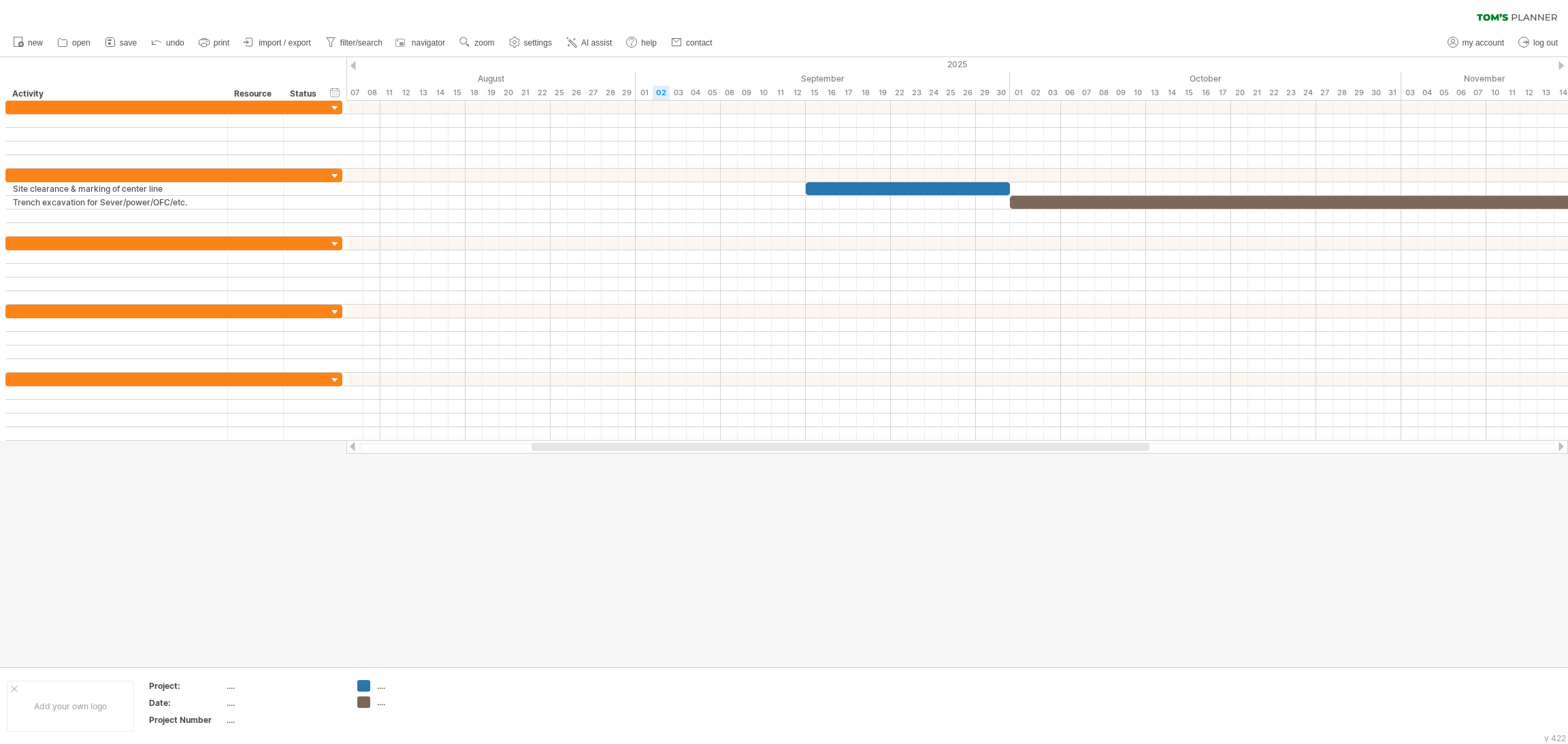
click at [947, 9] on div "clear filter reapply filter" at bounding box center [784, 14] width 1568 height 28
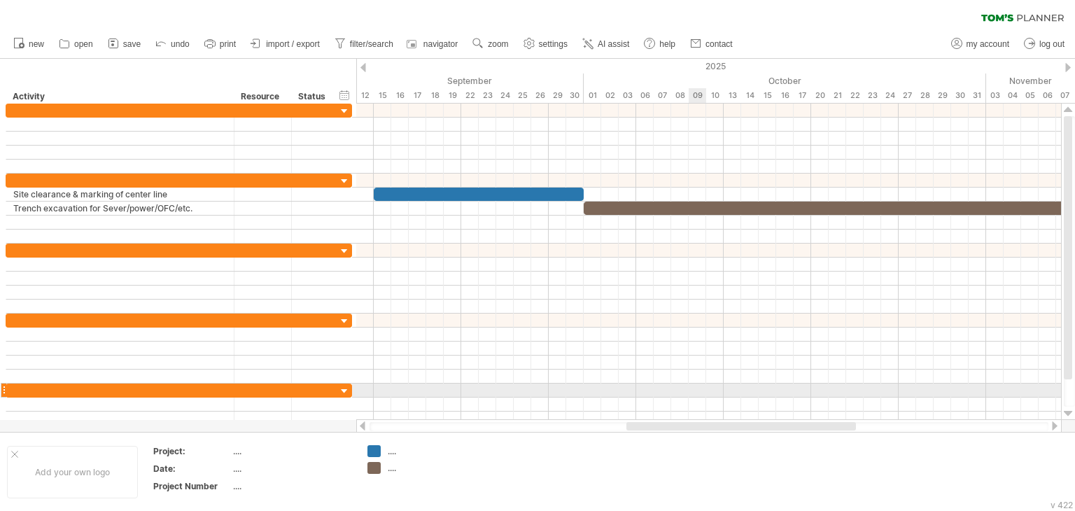
drag, startPoint x: 549, startPoint y: 428, endPoint x: 693, endPoint y: 370, distance: 155.4
click at [694, 387] on div "Trying to reach [DOMAIN_NAME] Connected again... 0% clear filter new" at bounding box center [537, 255] width 1075 height 511
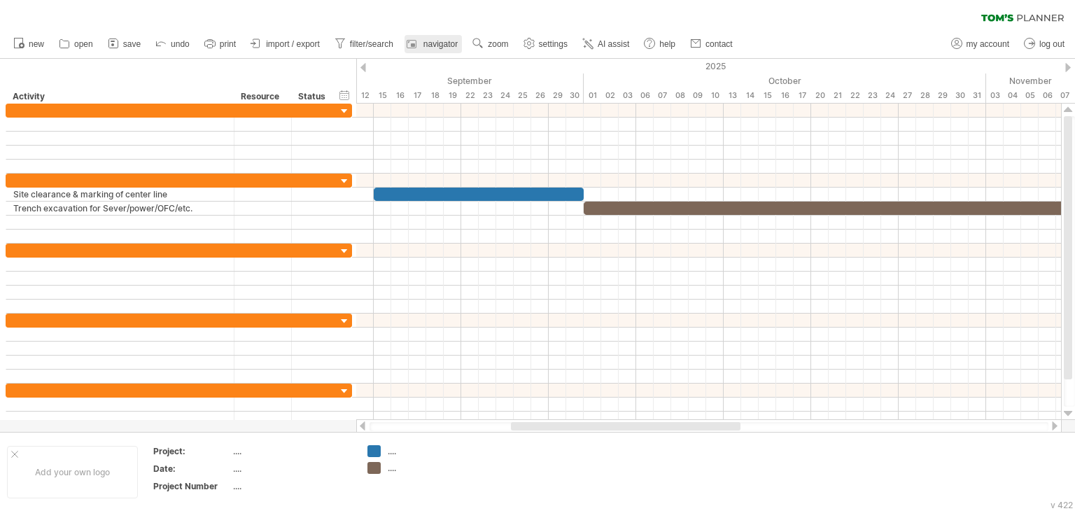
click at [427, 41] on span "navigator" at bounding box center [440, 44] width 34 height 10
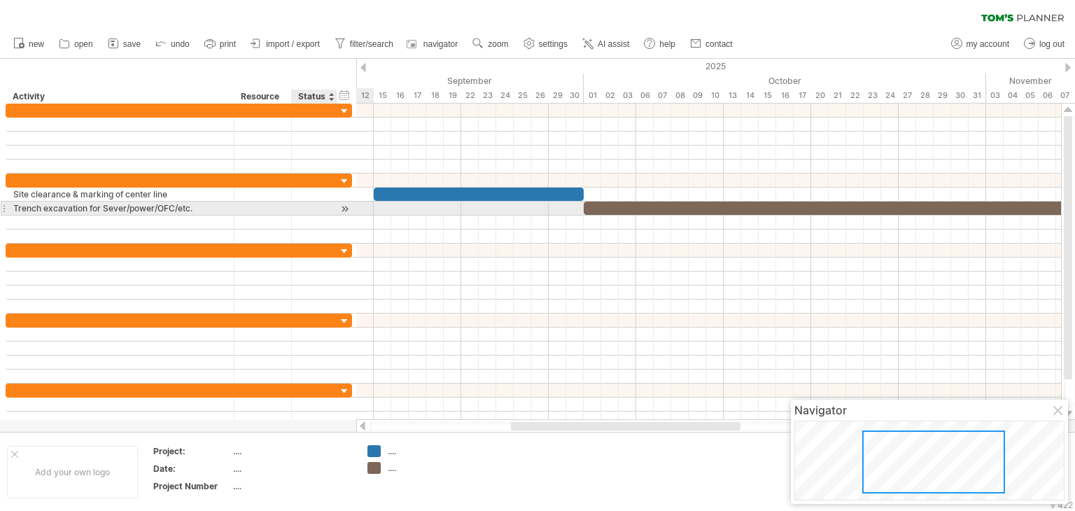
click at [348, 209] on div at bounding box center [344, 208] width 13 height 15
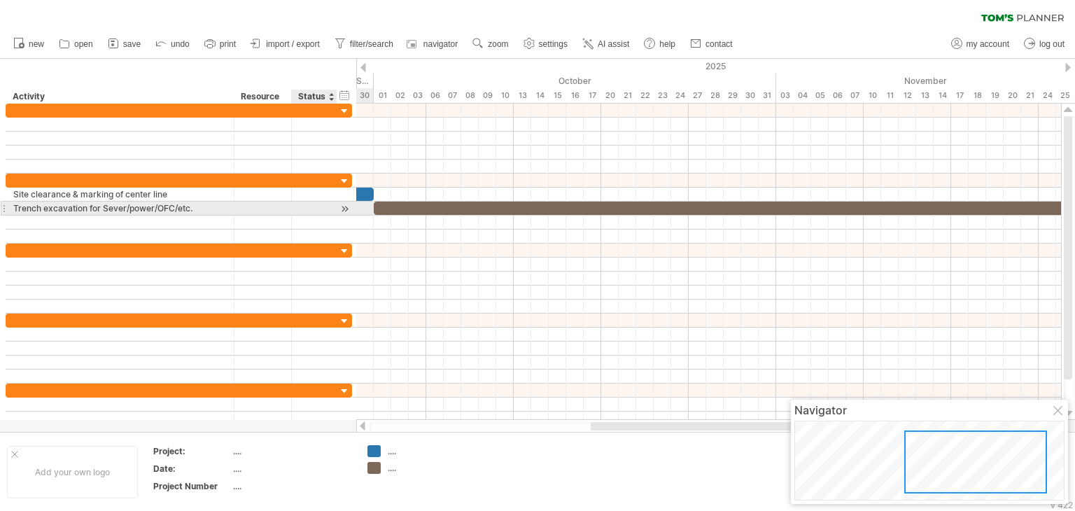
click at [348, 209] on div at bounding box center [344, 208] width 13 height 15
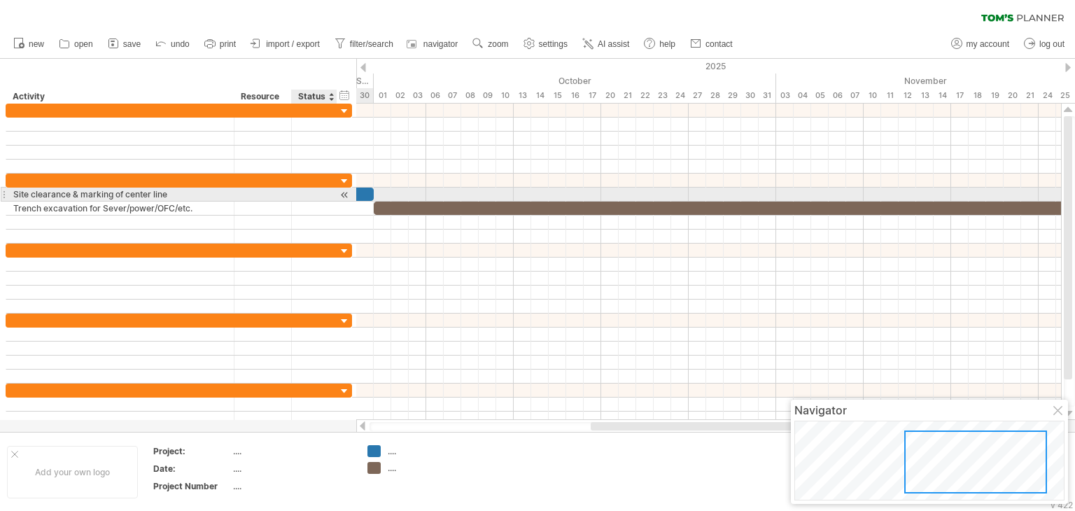
click at [325, 197] on div at bounding box center [314, 193] width 31 height 13
click at [341, 193] on div at bounding box center [344, 194] width 13 height 15
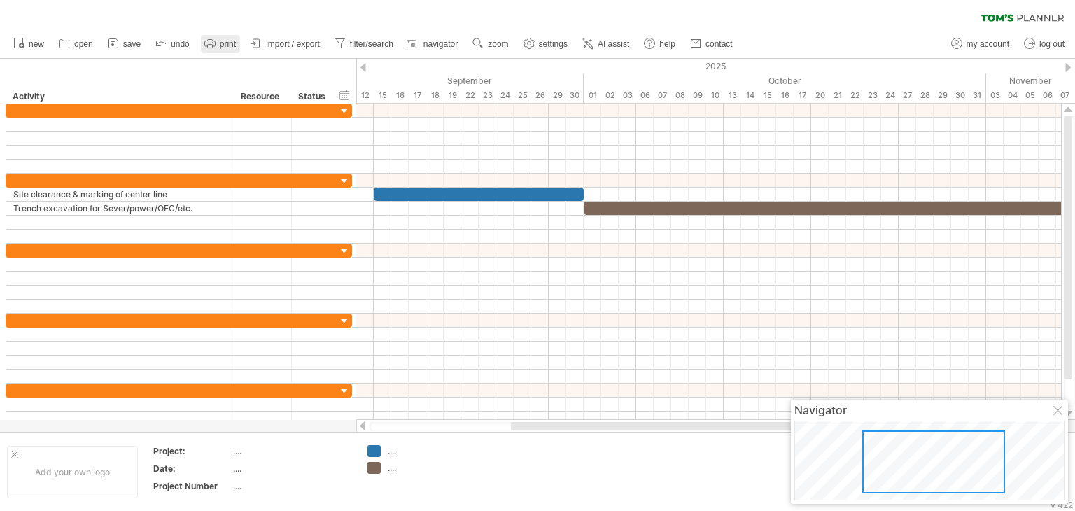
click at [232, 45] on span "print" at bounding box center [228, 44] width 16 height 10
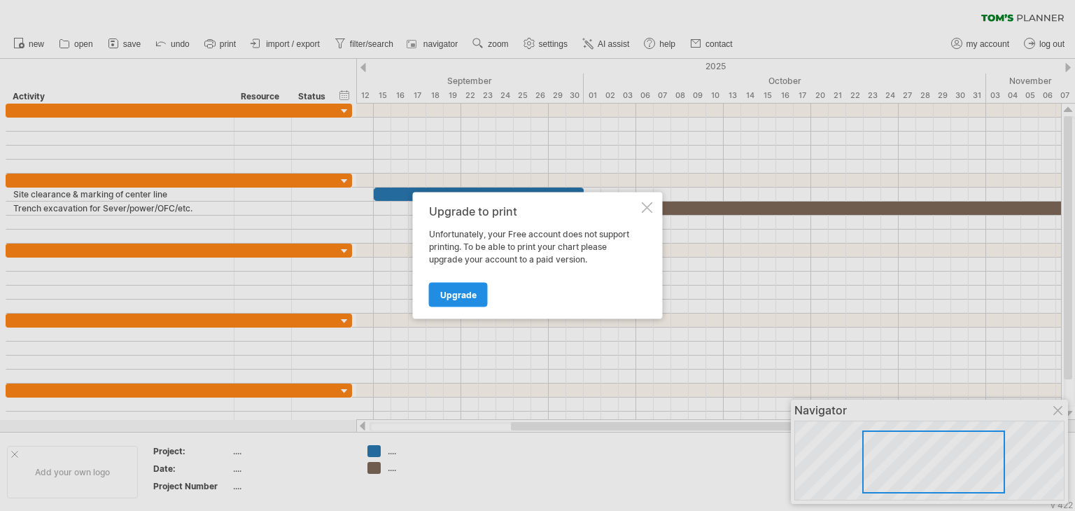
click at [456, 295] on span "Upgrade" at bounding box center [458, 295] width 36 height 10
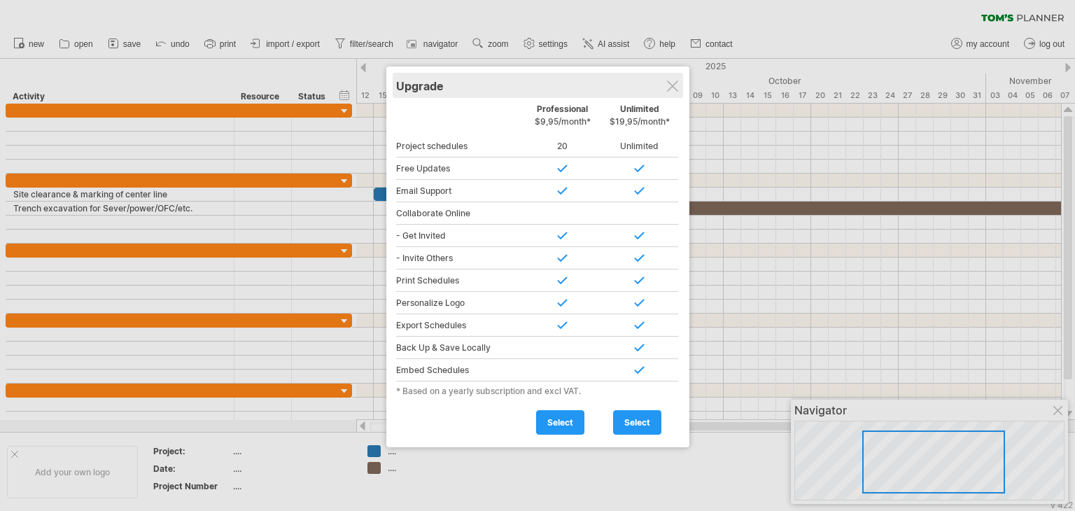
click at [671, 94] on div "Upgrade" at bounding box center [537, 85] width 283 height 25
click at [670, 88] on div at bounding box center [672, 85] width 11 height 11
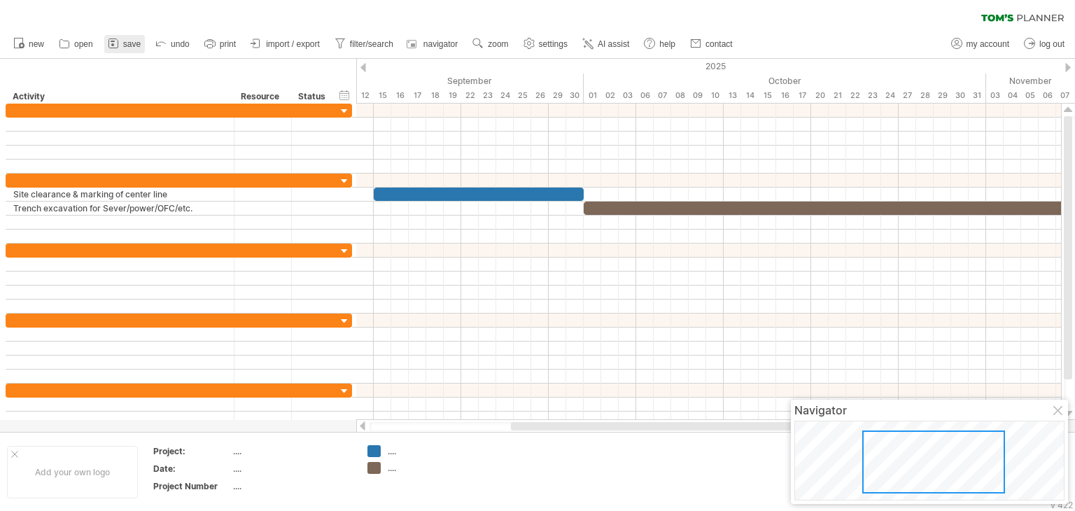
click at [112, 43] on rect at bounding box center [112, 44] width 3 height 3
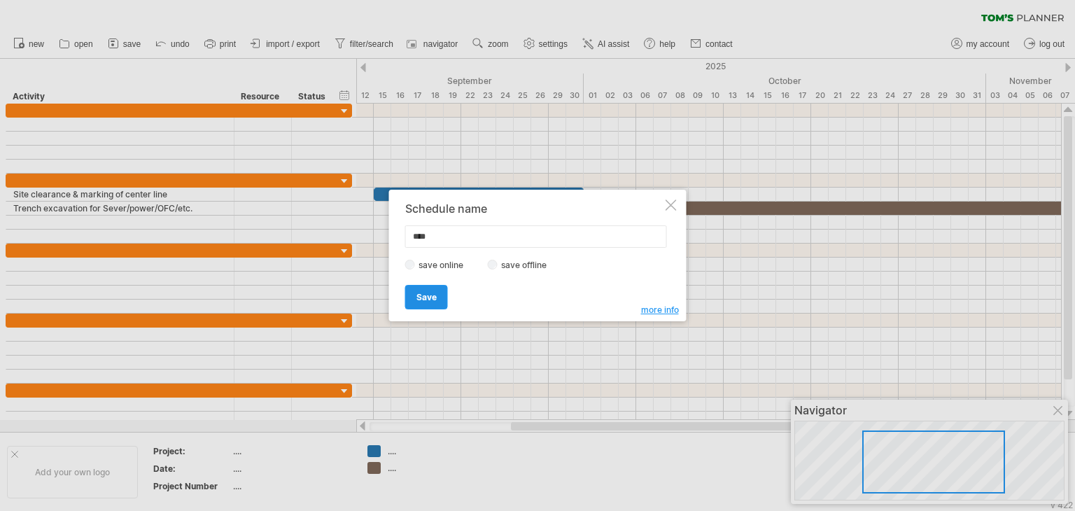
type input "****"
click at [437, 296] on link "Save" at bounding box center [426, 297] width 43 height 24
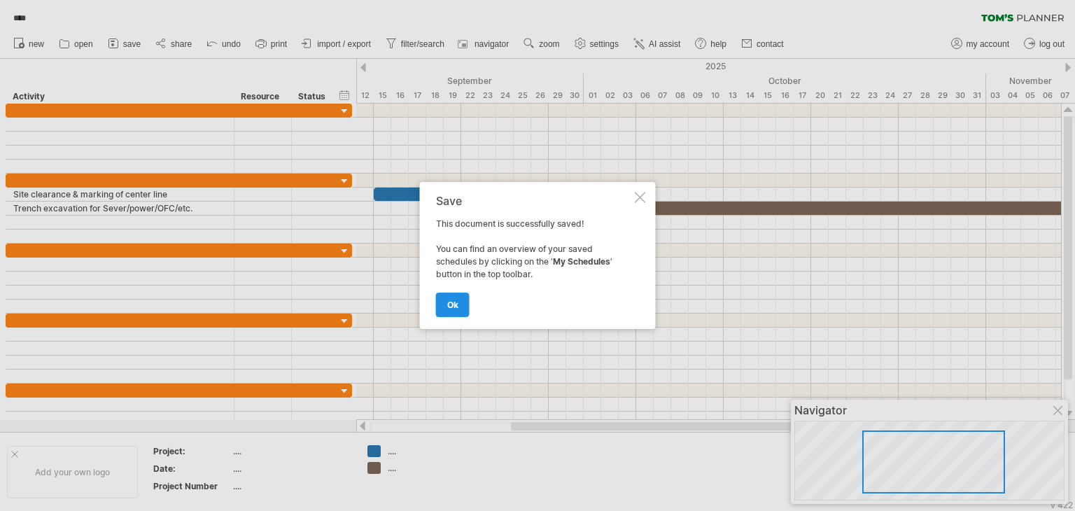
click at [462, 313] on link "ok" at bounding box center [453, 304] width 34 height 24
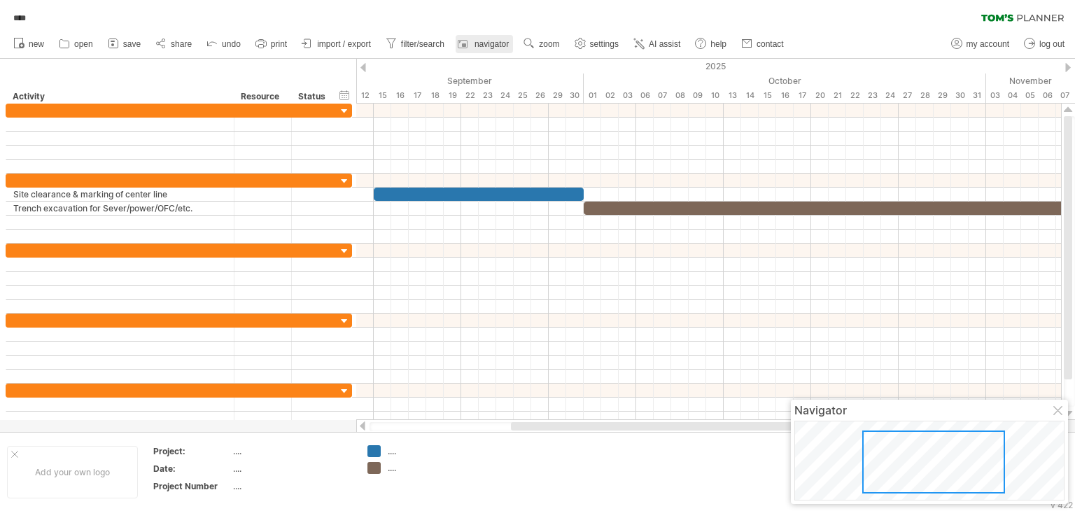
click at [496, 39] on span "navigator" at bounding box center [491, 44] width 34 height 10
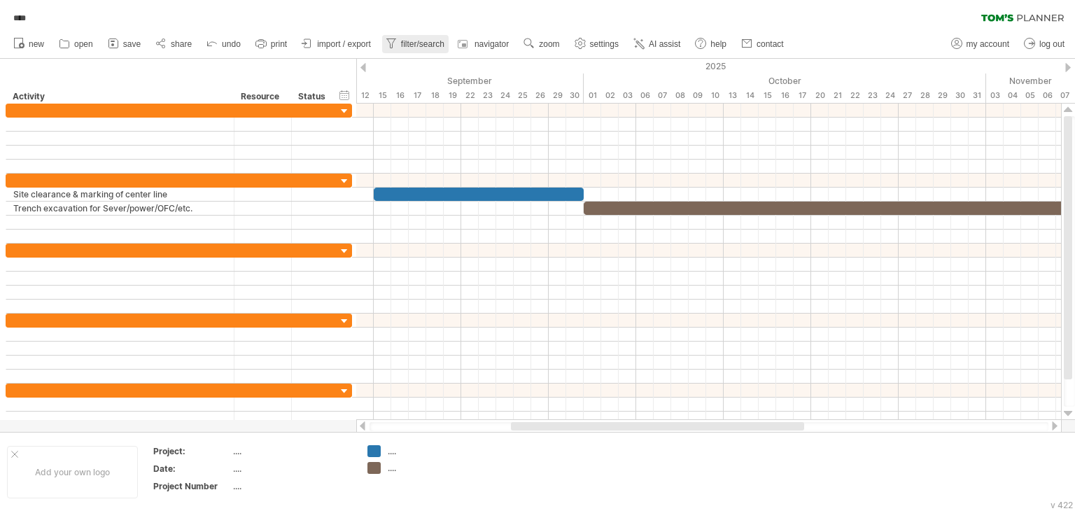
click at [430, 50] on link "filter/search" at bounding box center [415, 44] width 66 height 18
type input "**********"
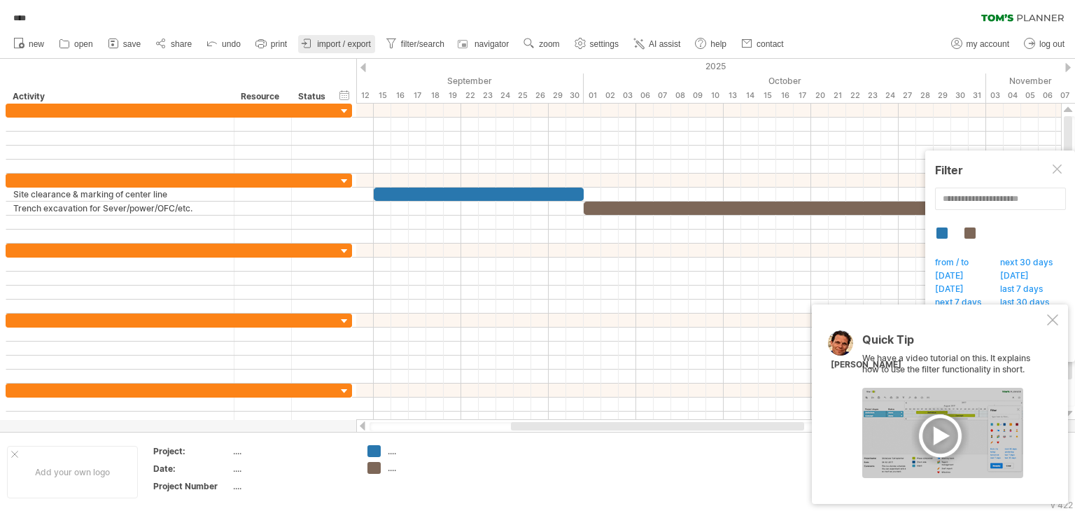
click at [353, 43] on span "import / export" at bounding box center [344, 44] width 54 height 10
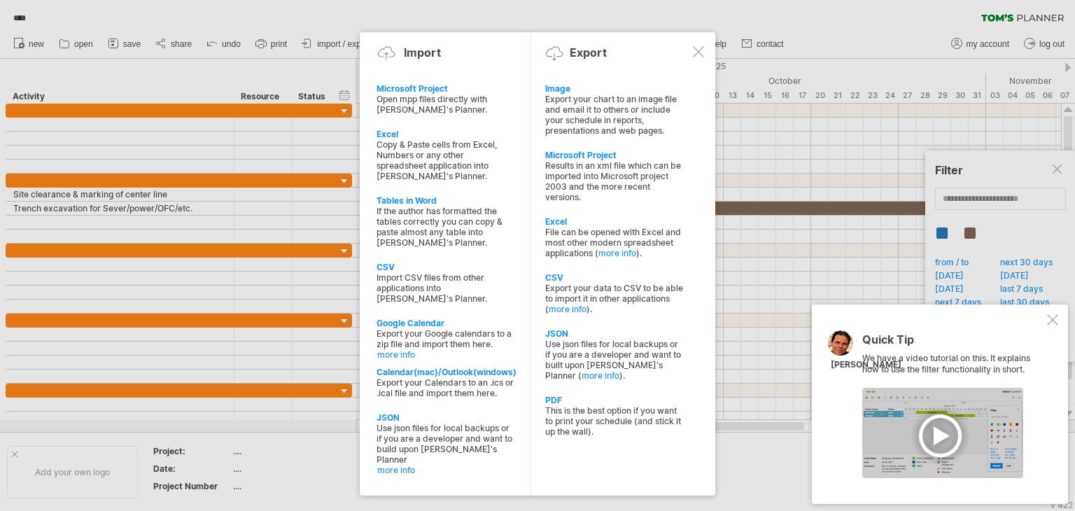
click at [194, 45] on div at bounding box center [537, 255] width 1075 height 511
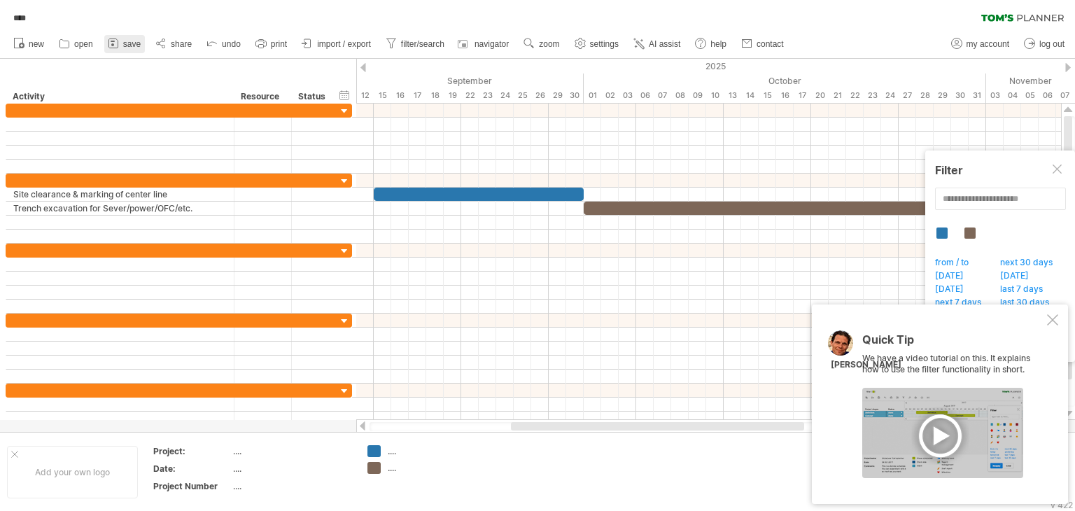
click at [128, 47] on span "save" at bounding box center [131, 44] width 17 height 10
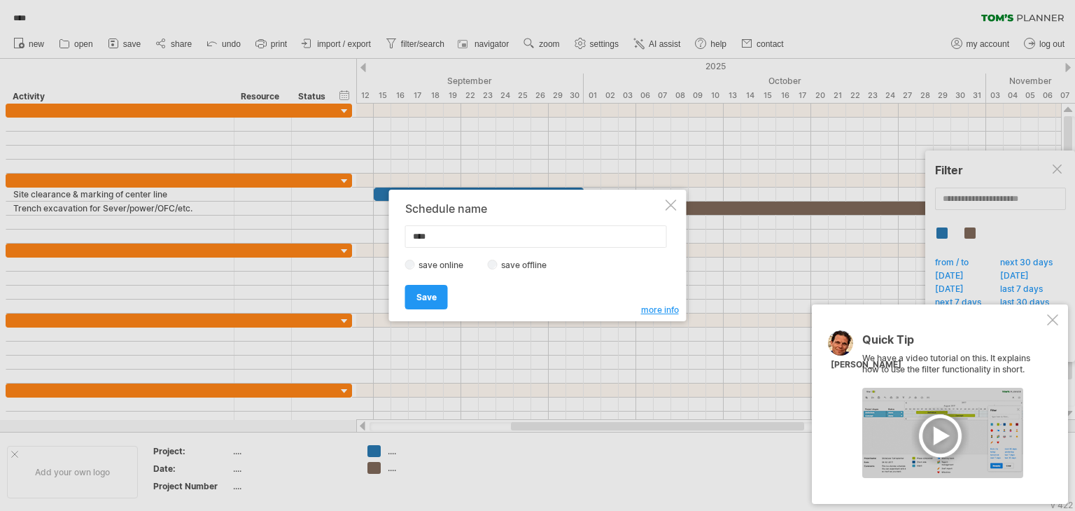
click at [542, 267] on label "save offline" at bounding box center [527, 265] width 61 height 10
click at [442, 296] on link "Save" at bounding box center [426, 297] width 43 height 24
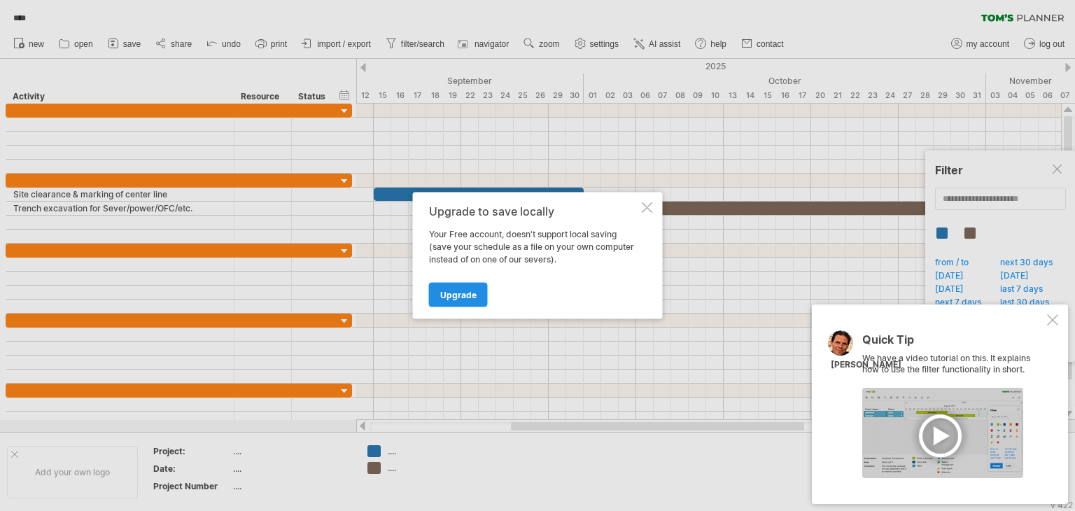
click at [451, 295] on span "Upgrade" at bounding box center [458, 295] width 36 height 10
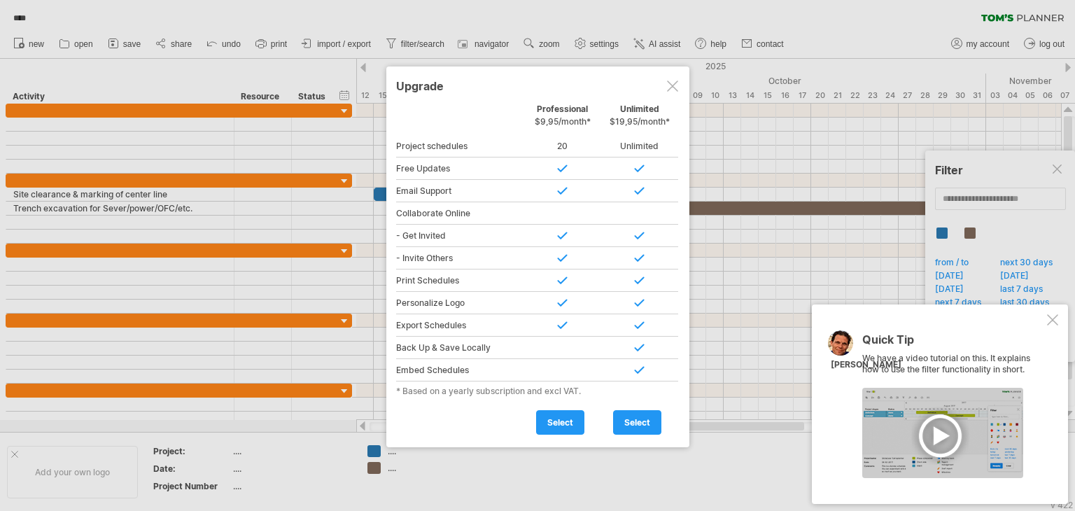
click at [674, 90] on div at bounding box center [672, 85] width 11 height 11
